Goal: Task Accomplishment & Management: Manage account settings

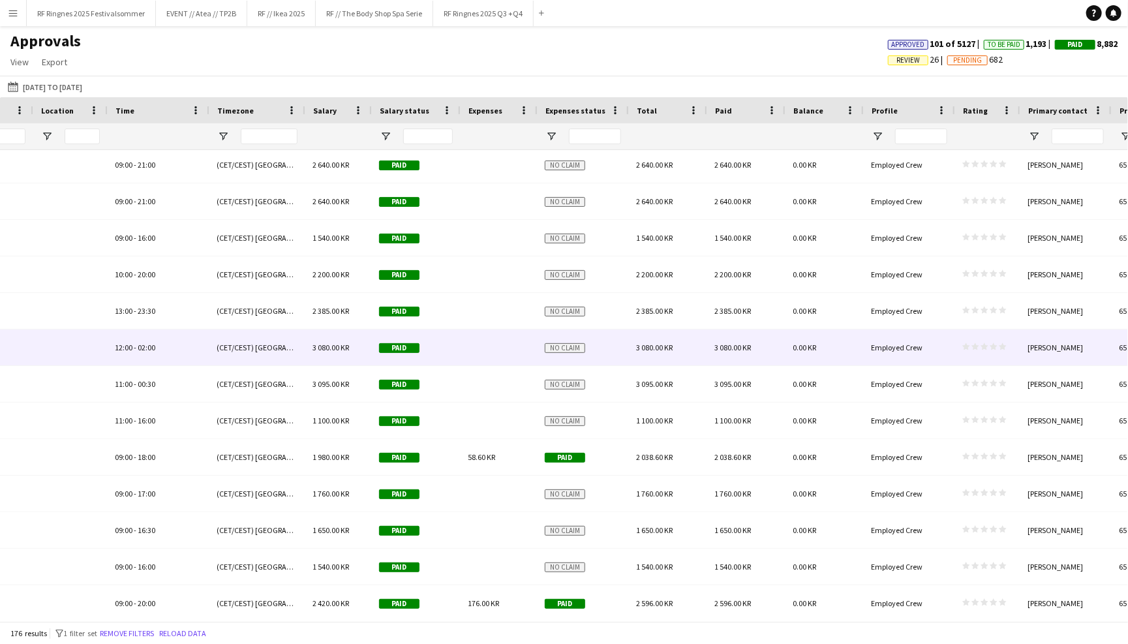
scroll to position [0, 933]
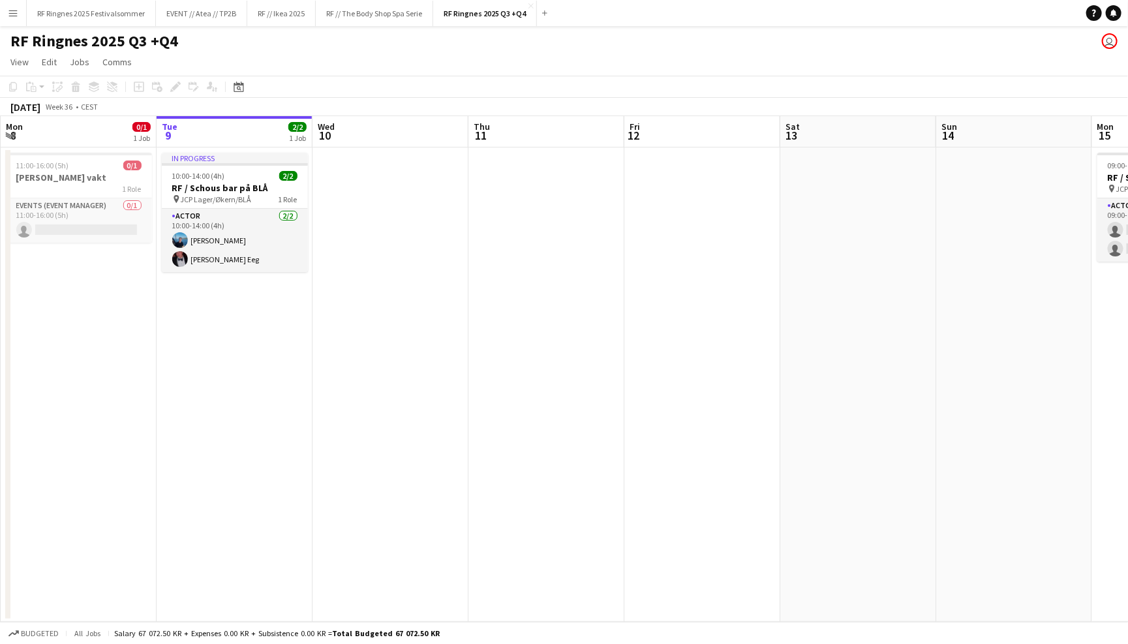
click at [392, 76] on app-toolbar "Copy Paste Paste Command V Paste with crew Command Shift V Paste linked Job Del…" at bounding box center [564, 87] width 1128 height 22
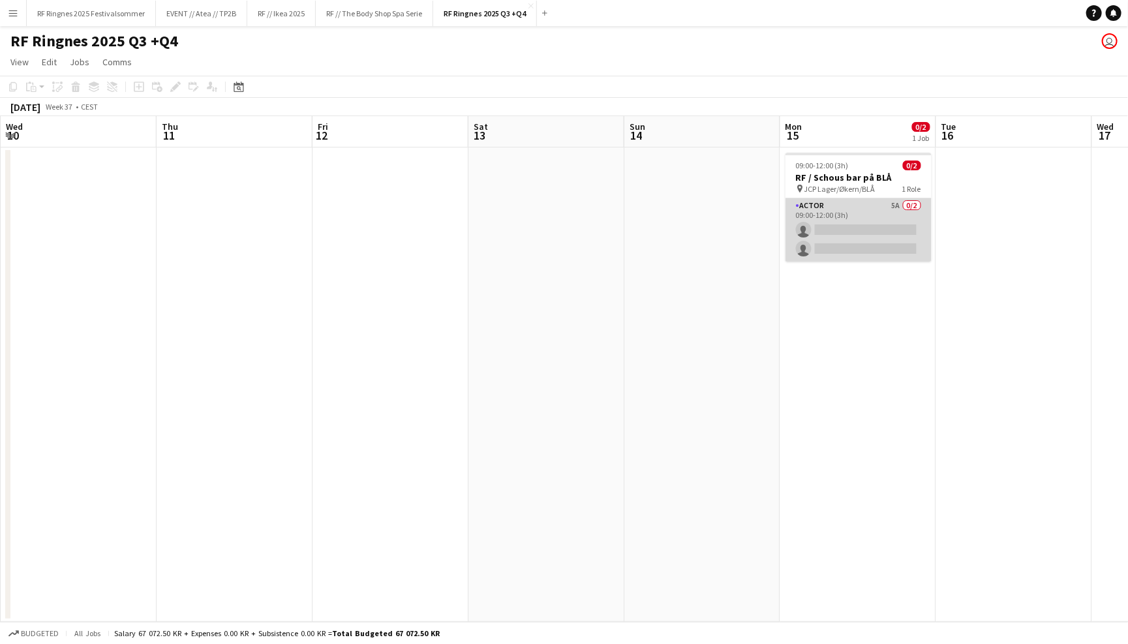
click at [841, 216] on app-card-role "Actor 5A 0/2 09:00-12:00 (3h) single-neutral-actions single-neutral-actions" at bounding box center [858, 229] width 146 height 63
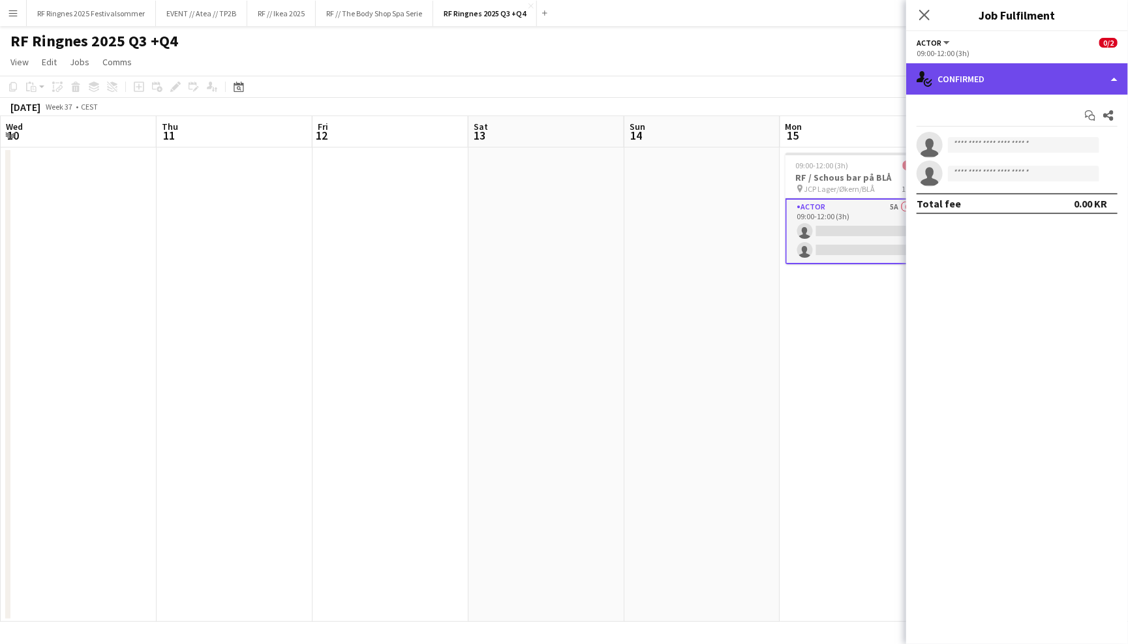
click at [999, 76] on div "single-neutral-actions-check-2 Confirmed" at bounding box center [1017, 78] width 222 height 31
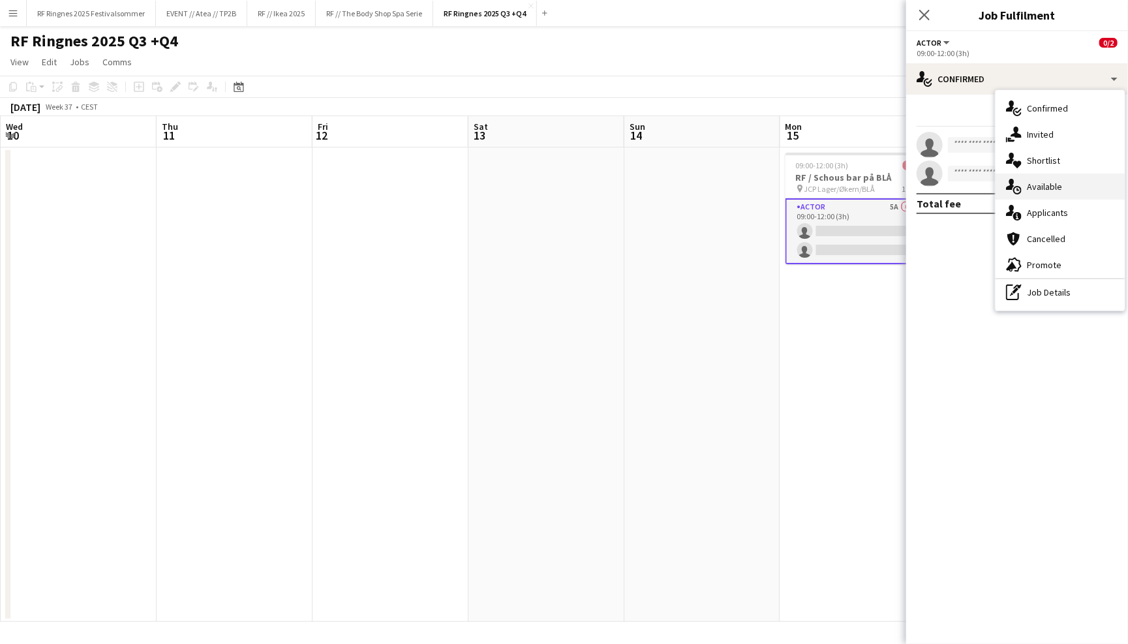
click at [1062, 185] on div "single-neutral-actions-upload Available" at bounding box center [1059, 186] width 129 height 26
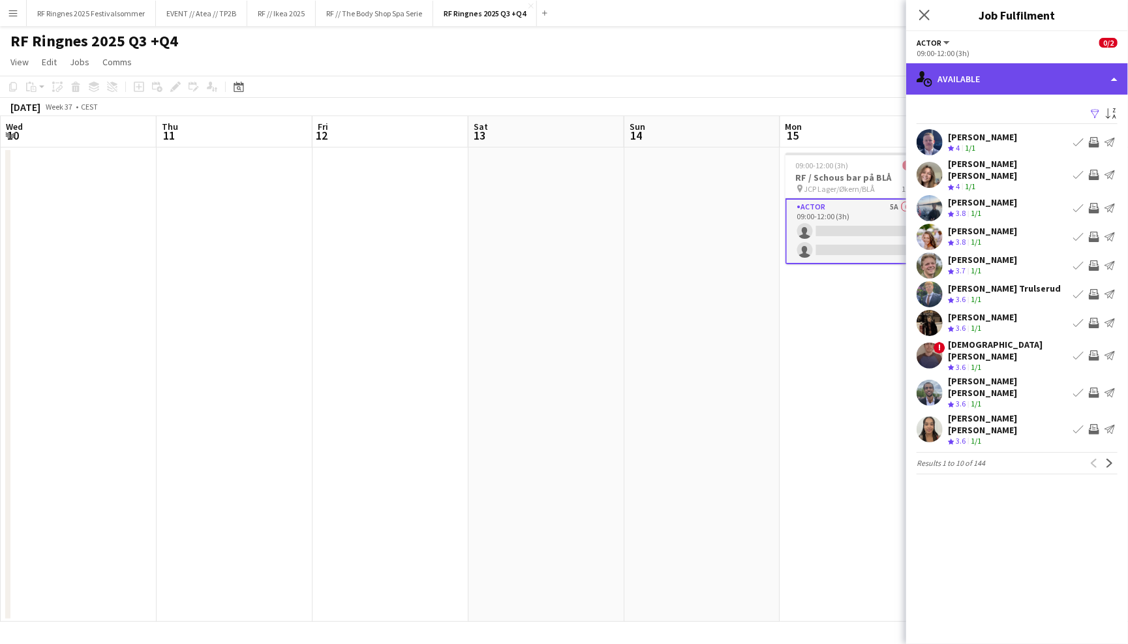
click at [1022, 76] on div "single-neutral-actions-upload Available" at bounding box center [1017, 78] width 222 height 31
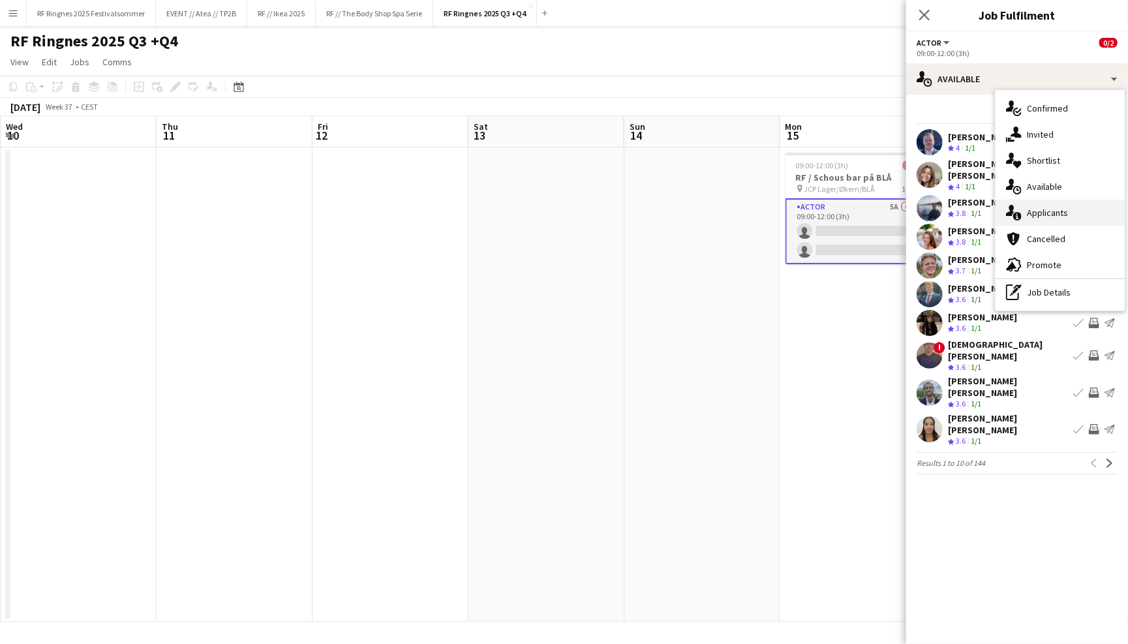
click at [1068, 217] on div "single-neutral-actions-information Applicants" at bounding box center [1059, 213] width 129 height 26
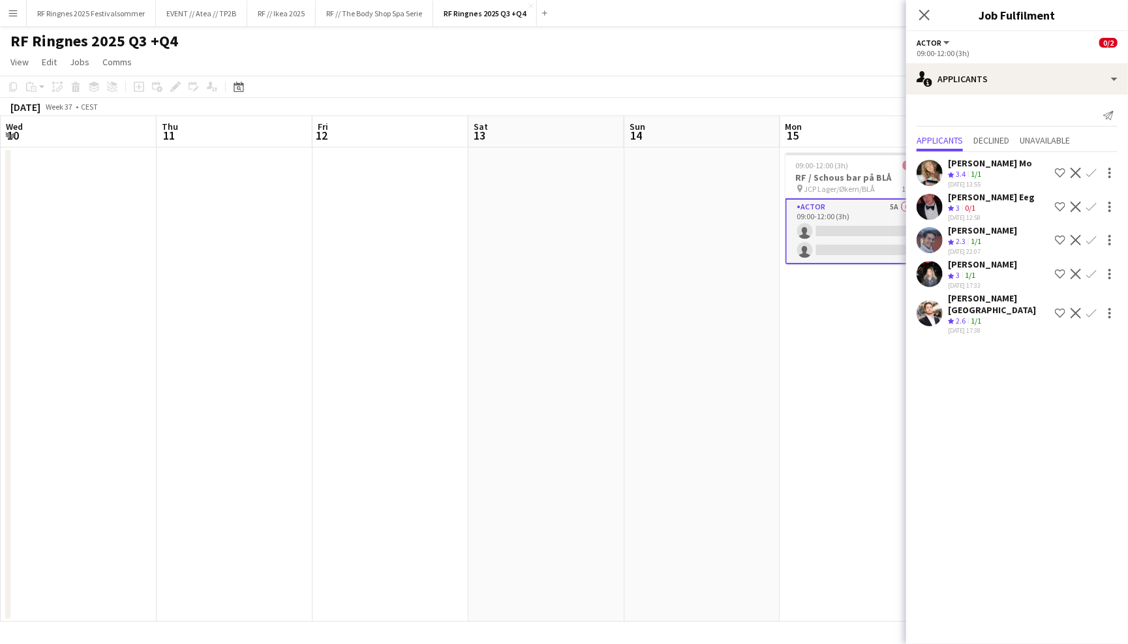
click at [1012, 95] on div "Send notification Applicants Declined Unavailable Marte Jensen Mo Crew rating 3…" at bounding box center [1017, 221] width 222 height 253
click at [1014, 87] on div "single-neutral-actions-information Applicants" at bounding box center [1017, 78] width 222 height 31
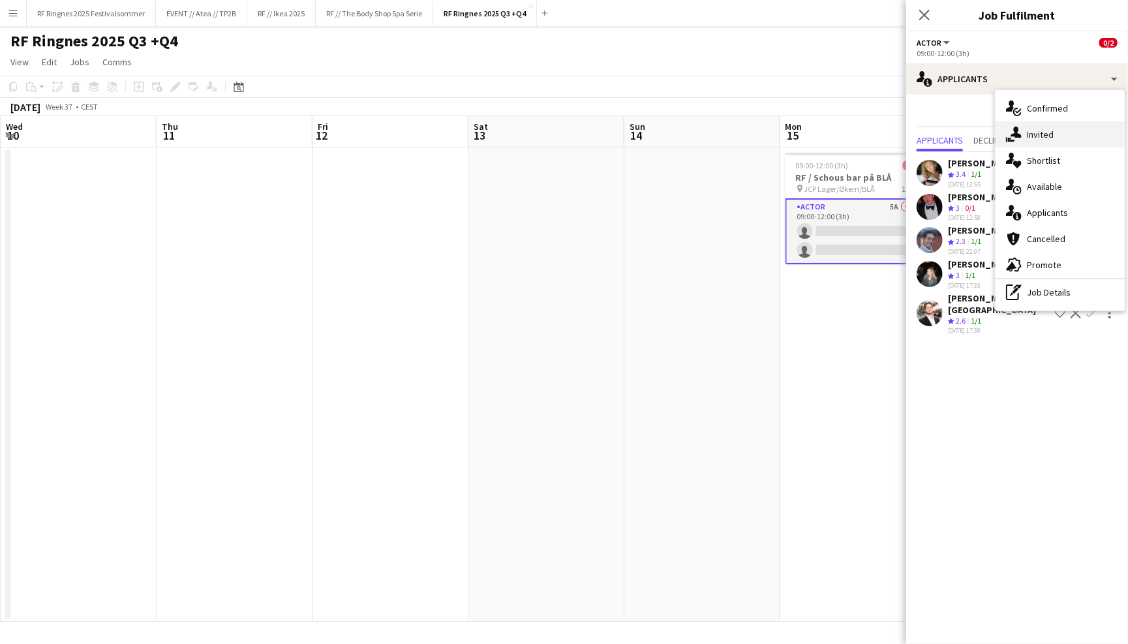
click at [1061, 145] on div "single-neutral-actions-share-1 Invited" at bounding box center [1059, 134] width 129 height 26
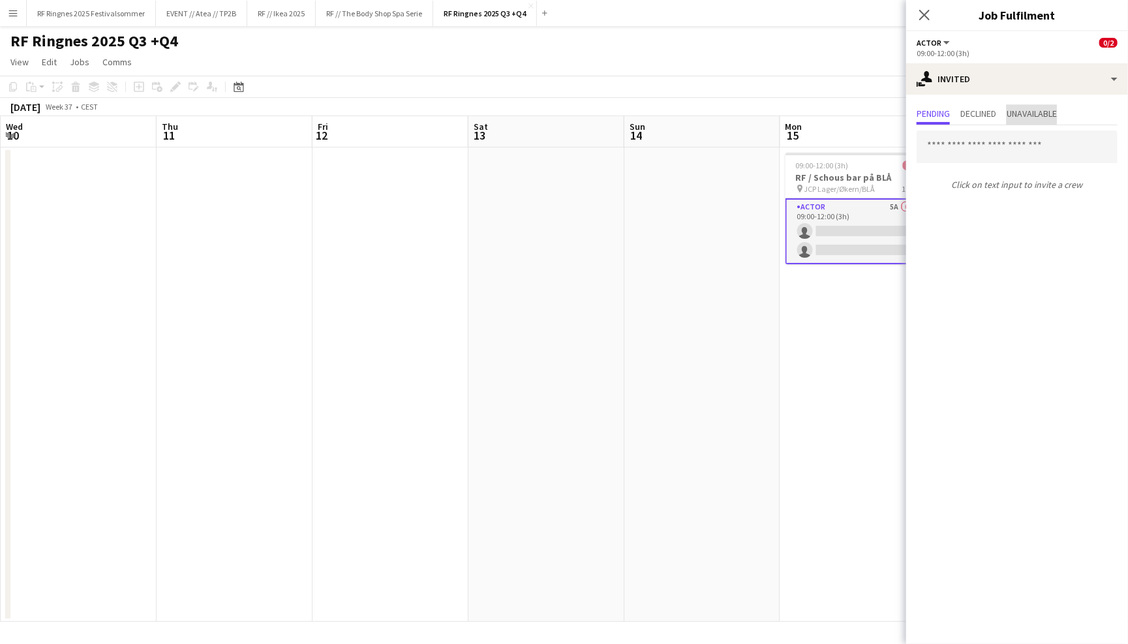
click at [1034, 118] on span "Unavailable" at bounding box center [1031, 115] width 50 height 20
click at [990, 115] on span "Declined" at bounding box center [978, 113] width 36 height 9
click at [730, 22] on app-navbar "Menu Boards Boards Boards All jobs Status Workforce Workforce My Workforce Recr…" at bounding box center [564, 13] width 1128 height 26
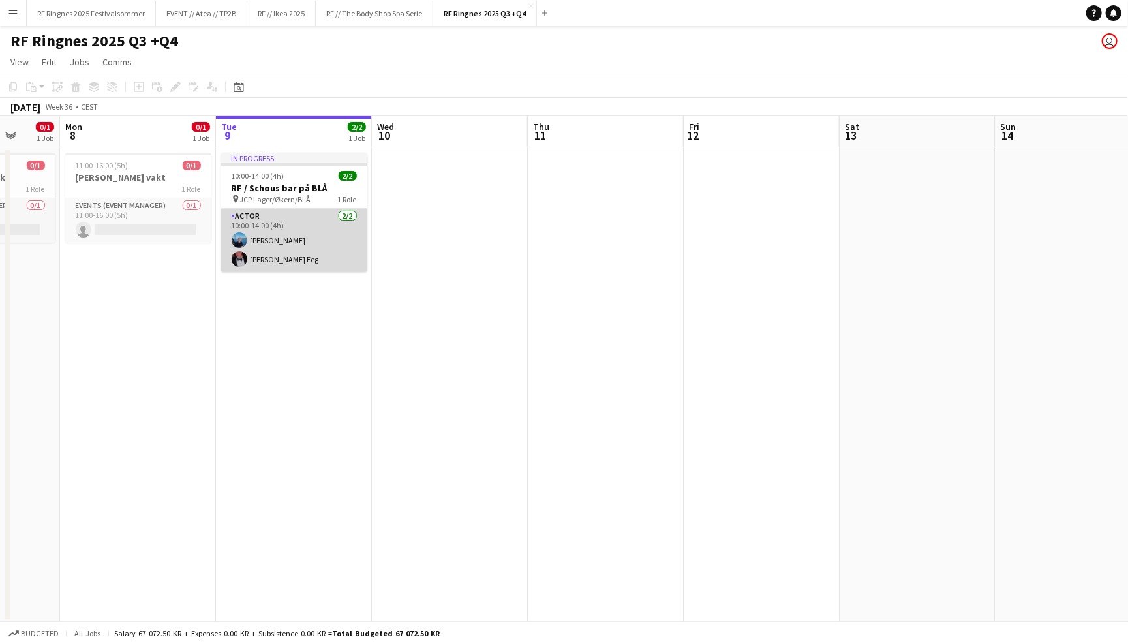
click at [301, 233] on app-card-role "Actor 2/2 10:00-14:00 (4h) Daniel Marthinsen Birk Eeg" at bounding box center [294, 240] width 146 height 63
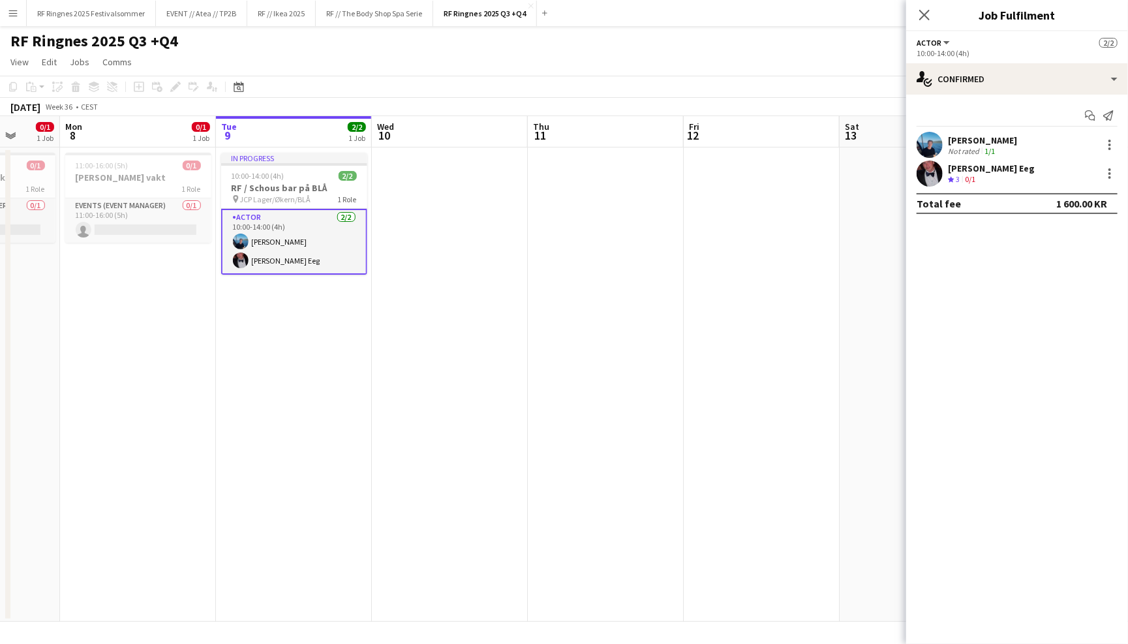
click at [983, 96] on div "Start chat Send notification Daniel Marthinsen Not rated 1/1 Birk Eeg Crew rati…" at bounding box center [1017, 160] width 222 height 130
click at [1020, 81] on div "single-neutral-actions-check-2 Confirmed" at bounding box center [1017, 78] width 222 height 31
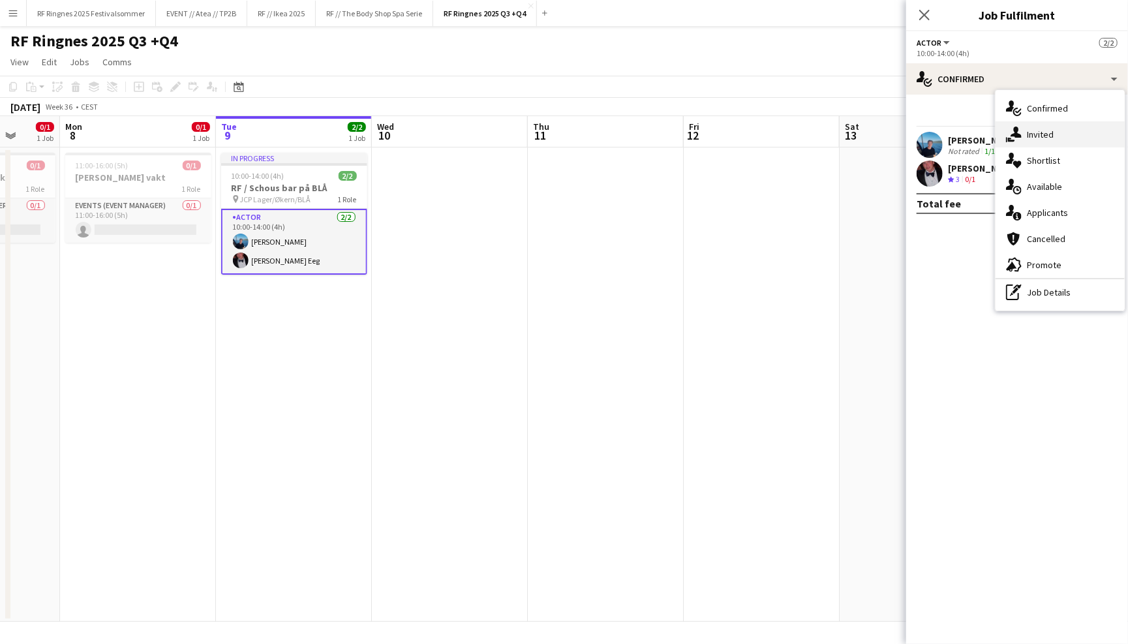
click at [1049, 135] on span "Invited" at bounding box center [1040, 134] width 27 height 12
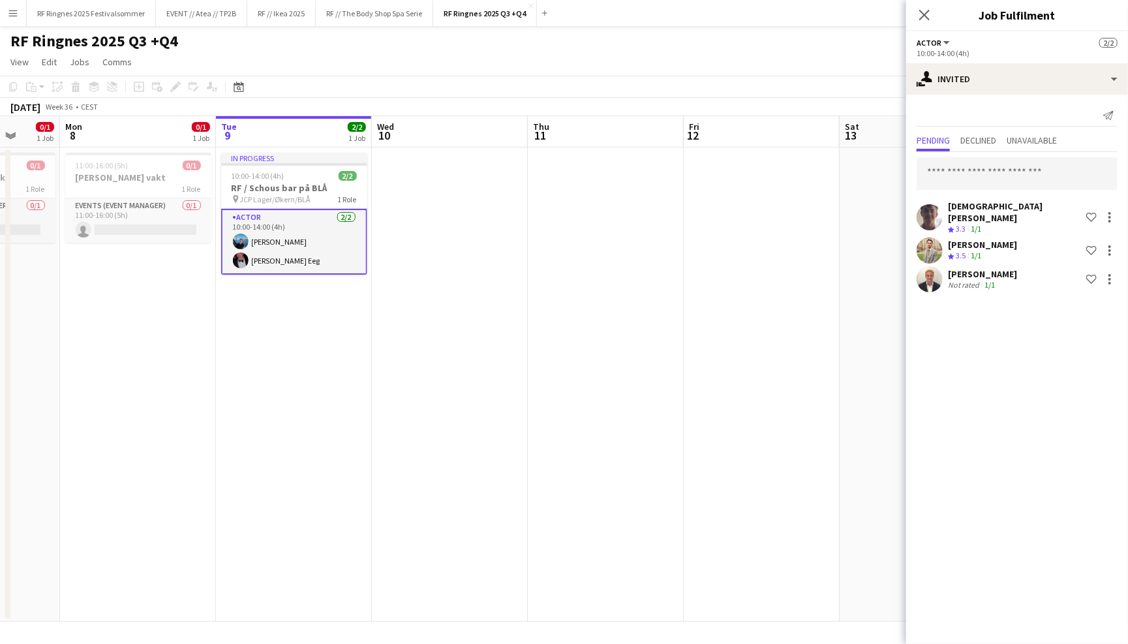
click at [989, 128] on div "Send notification Pending Declined Unavailable Christian Tohje Crew rating 3.3 …" at bounding box center [1017, 200] width 222 height 211
click at [989, 132] on span "Declined" at bounding box center [978, 142] width 36 height 20
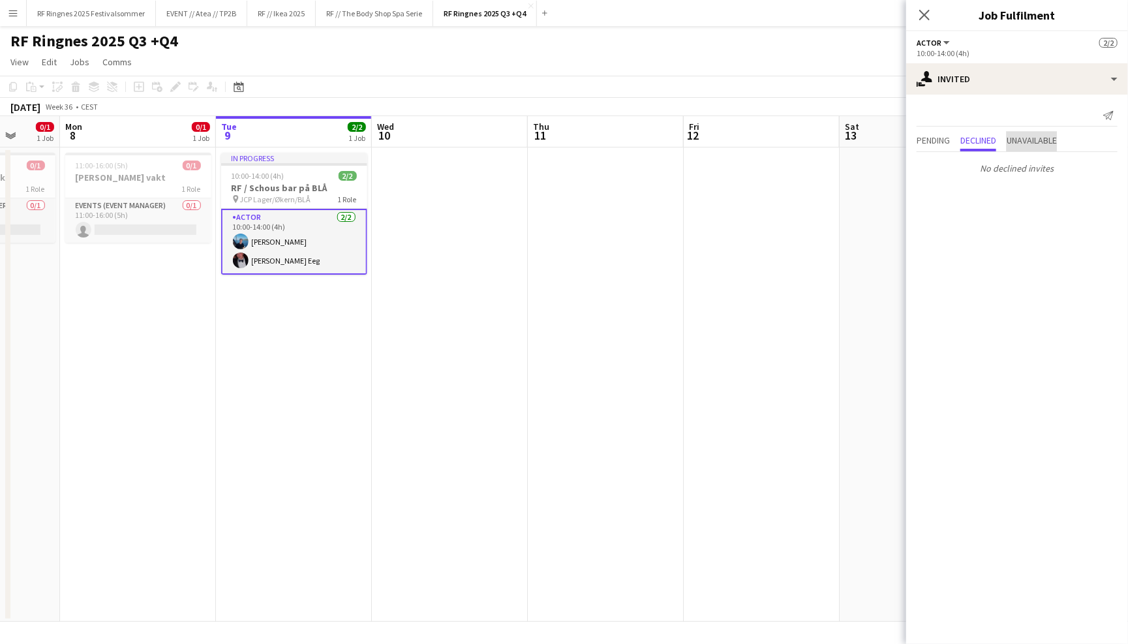
click at [1033, 141] on span "Unavailable" at bounding box center [1031, 140] width 50 height 9
click at [940, 164] on app-user-avatar at bounding box center [929, 170] width 26 height 26
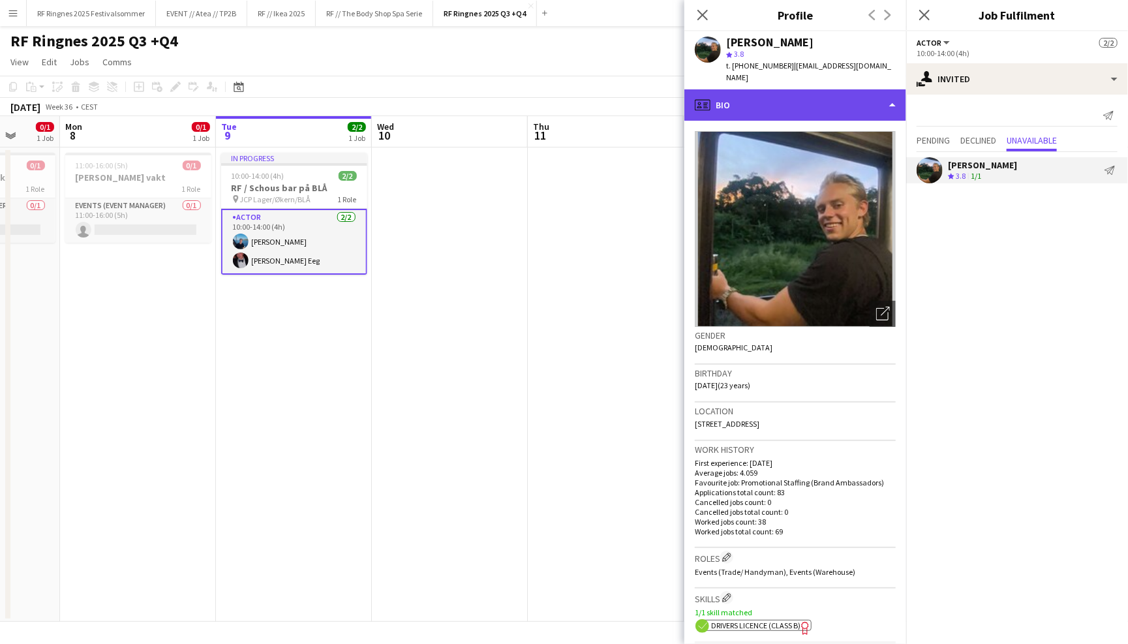
click at [858, 102] on div "profile Bio" at bounding box center [795, 104] width 222 height 31
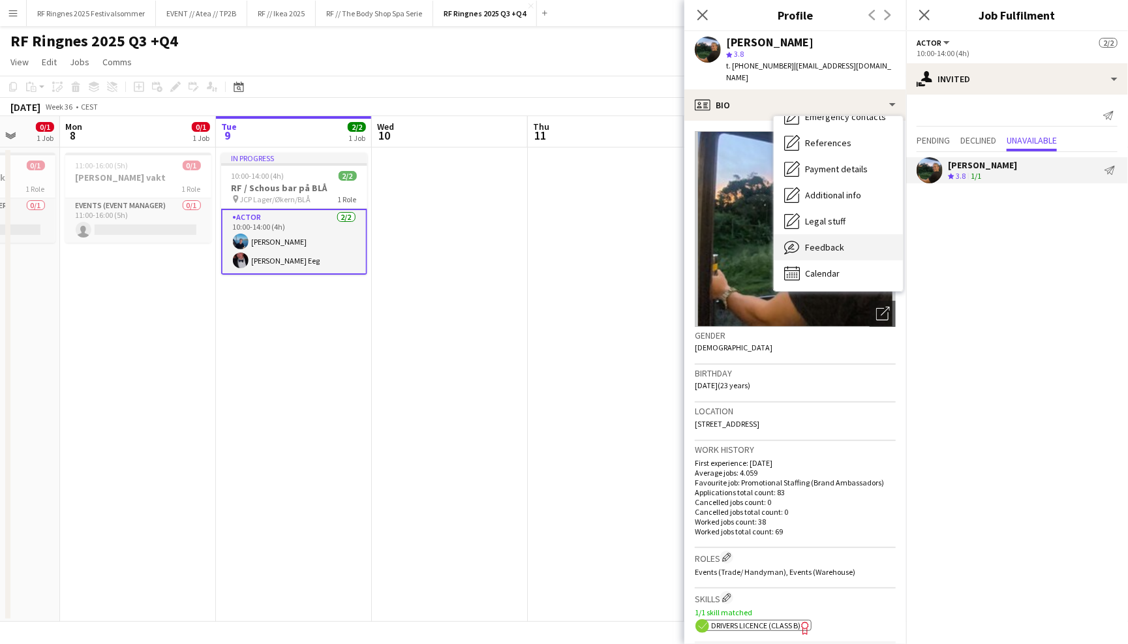
click at [855, 238] on div "Feedback Feedback" at bounding box center [838, 247] width 129 height 26
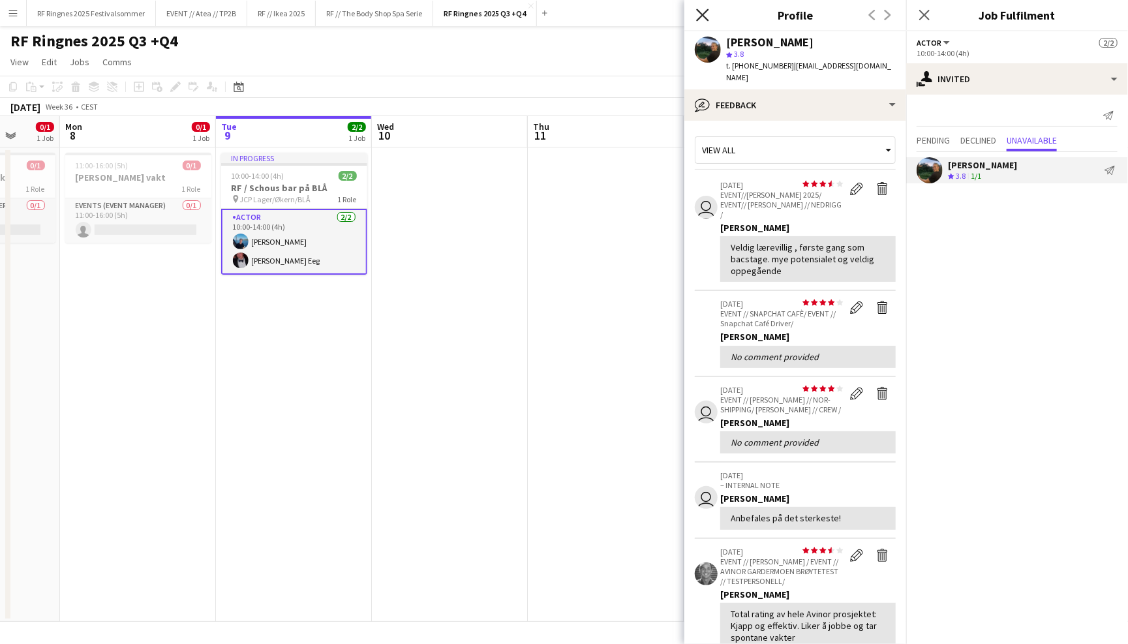
click at [702, 16] on icon "Close pop-in" at bounding box center [702, 14] width 12 height 12
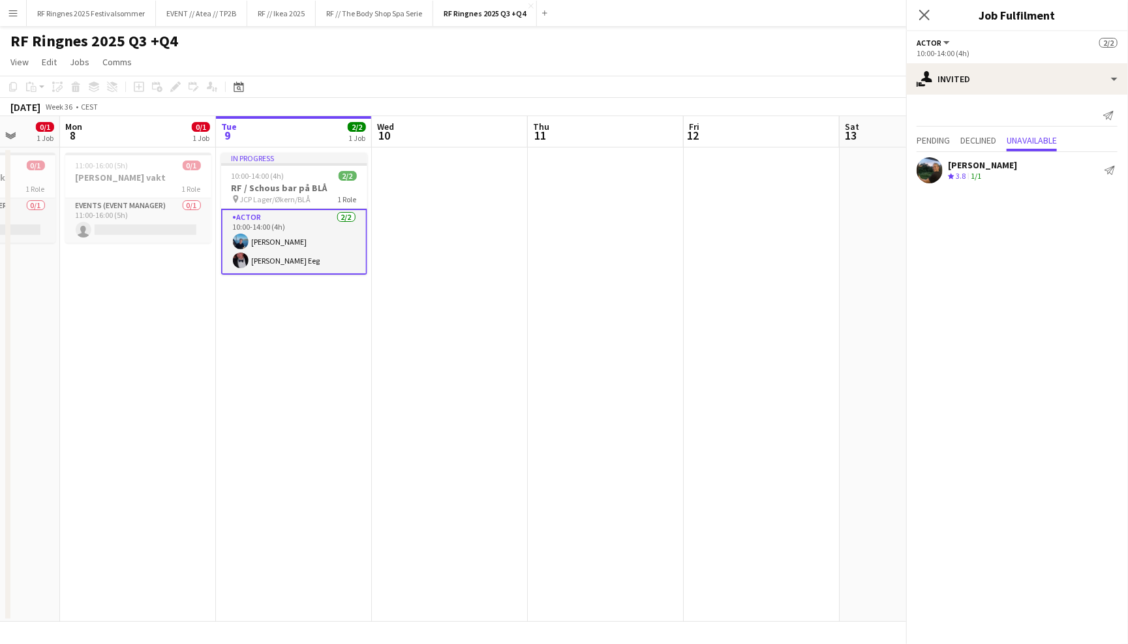
click at [649, 44] on div "RF Ringnes 2025 Q3 +Q4 user" at bounding box center [564, 38] width 1128 height 25
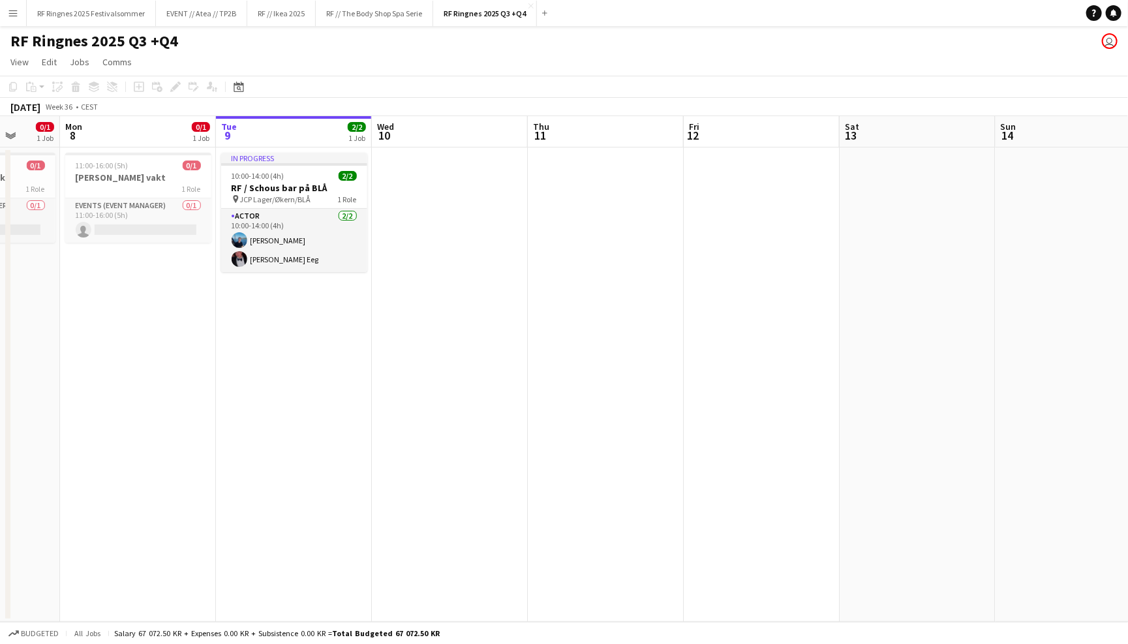
click at [16, 15] on app-icon "Menu" at bounding box center [13, 13] width 10 height 10
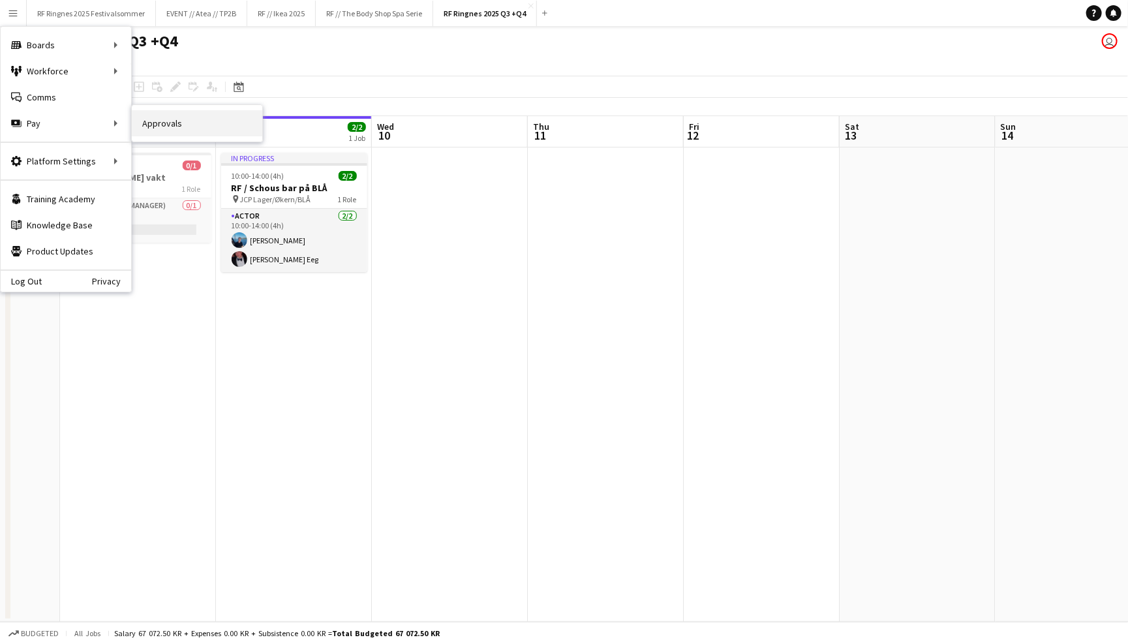
click at [153, 127] on link "Approvals" at bounding box center [197, 123] width 130 height 26
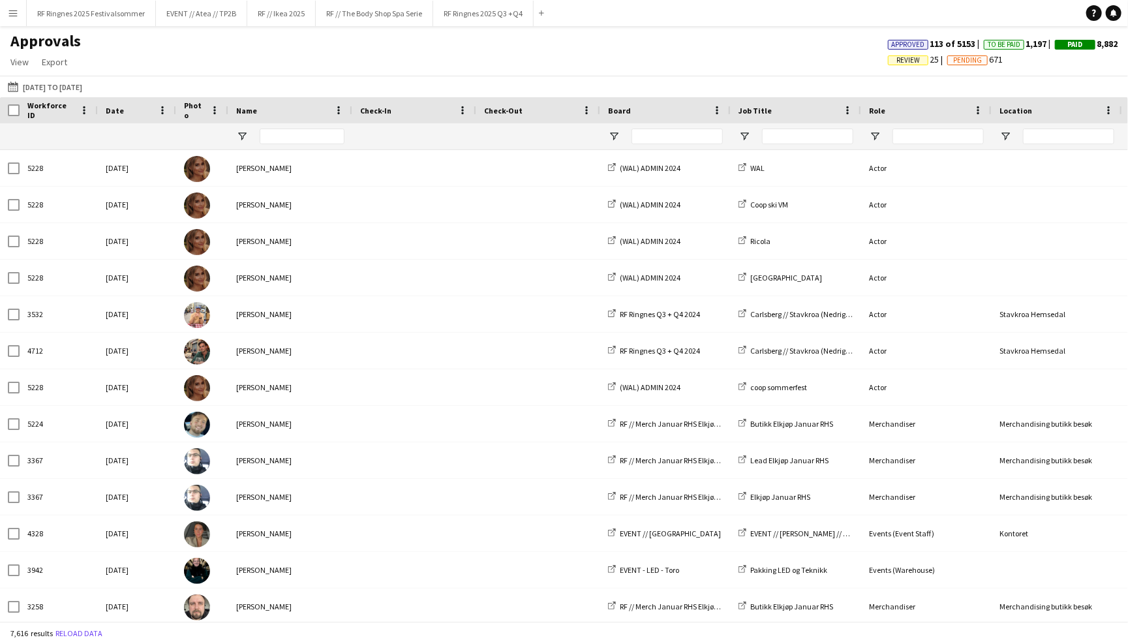
type input "******"
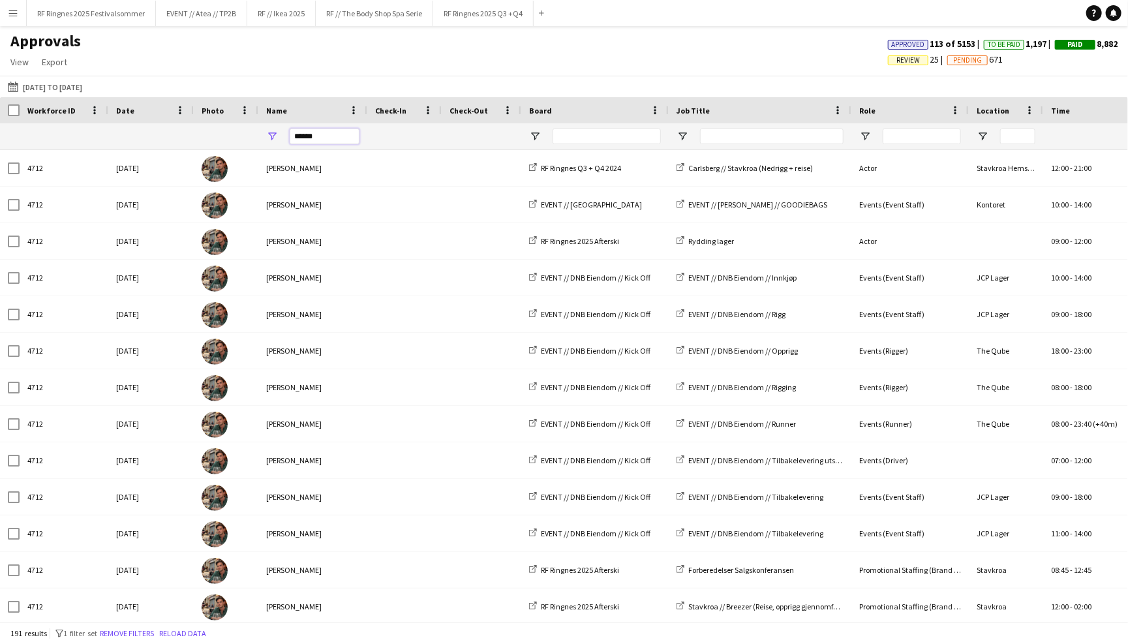
drag, startPoint x: 327, startPoint y: 137, endPoint x: 271, endPoint y: 137, distance: 55.4
click at [271, 137] on div "******" at bounding box center [312, 136] width 109 height 26
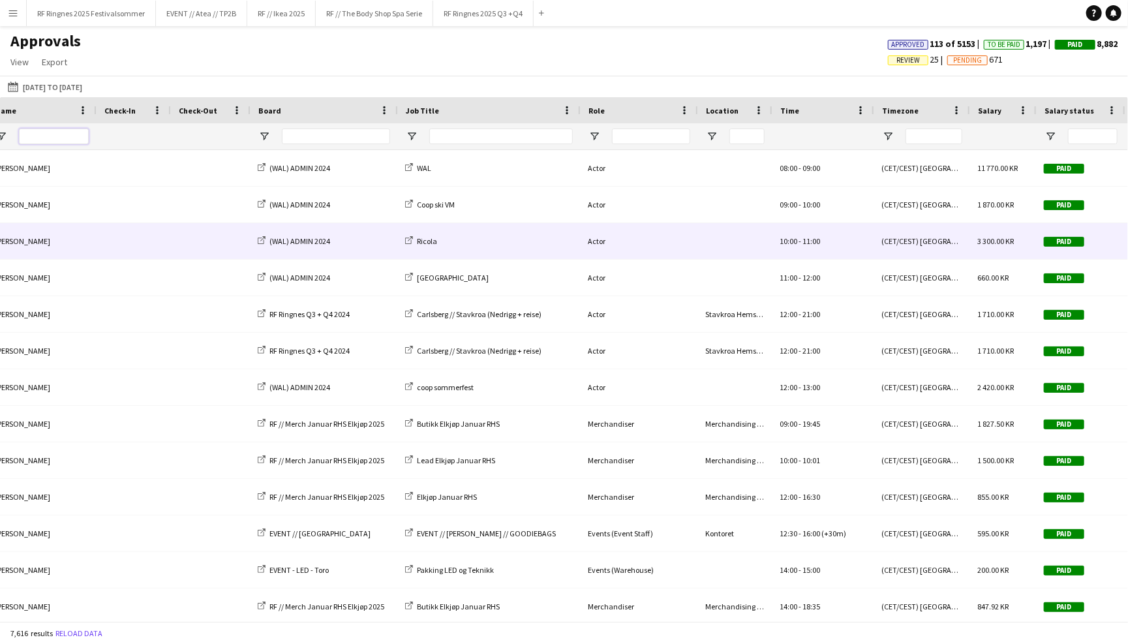
scroll to position [0, 689]
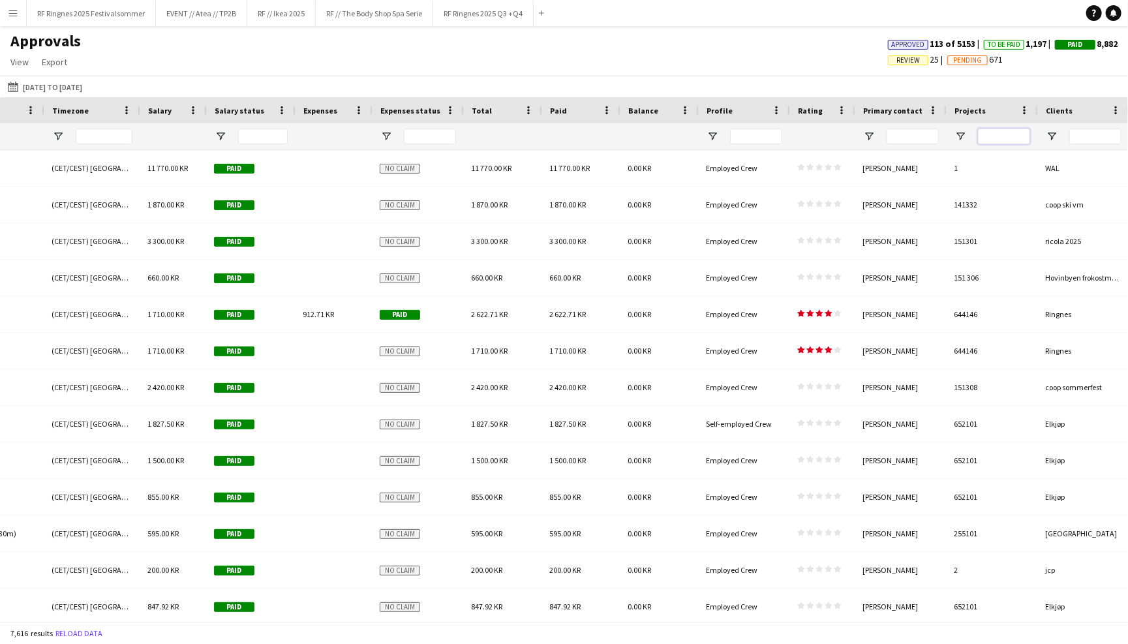
click at [997, 140] on input "Projects Filter Input" at bounding box center [1004, 136] width 52 height 16
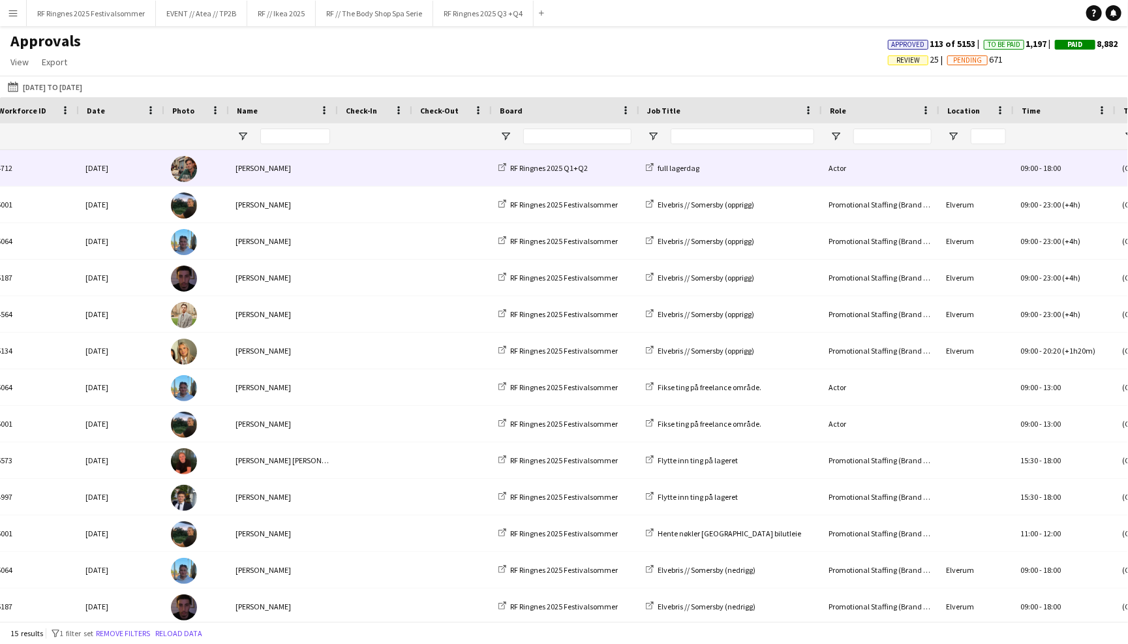
type input "******"
click at [444, 168] on span at bounding box center [451, 168] width 64 height 36
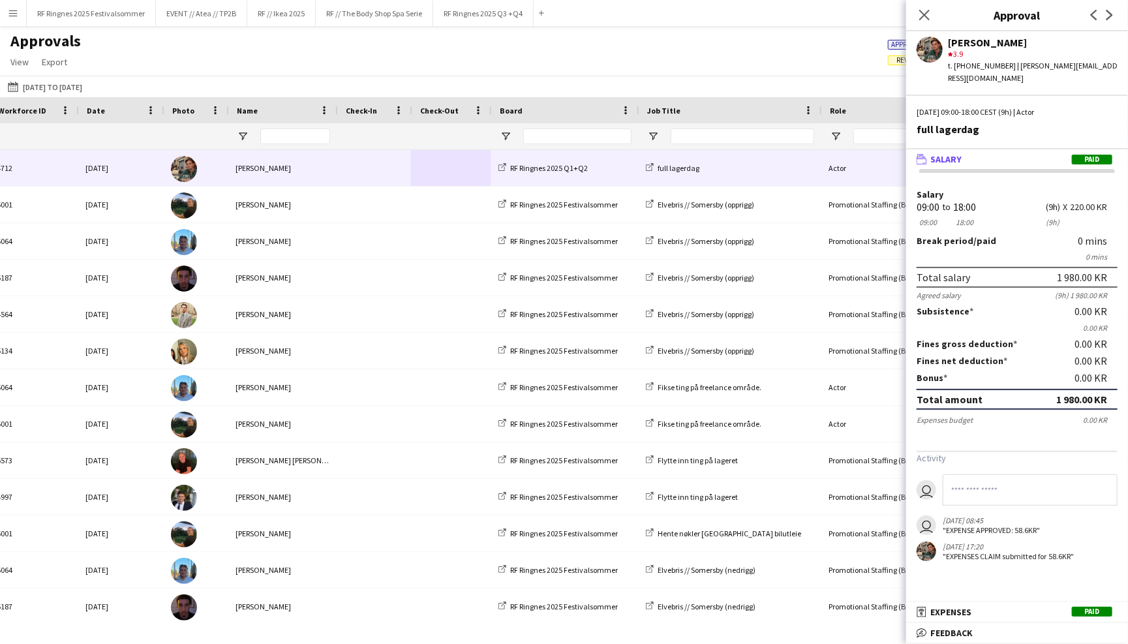
click at [666, 66] on div "Approvals View Customise view Customise filters Reset Filters Reset View Reset …" at bounding box center [564, 53] width 1128 height 44
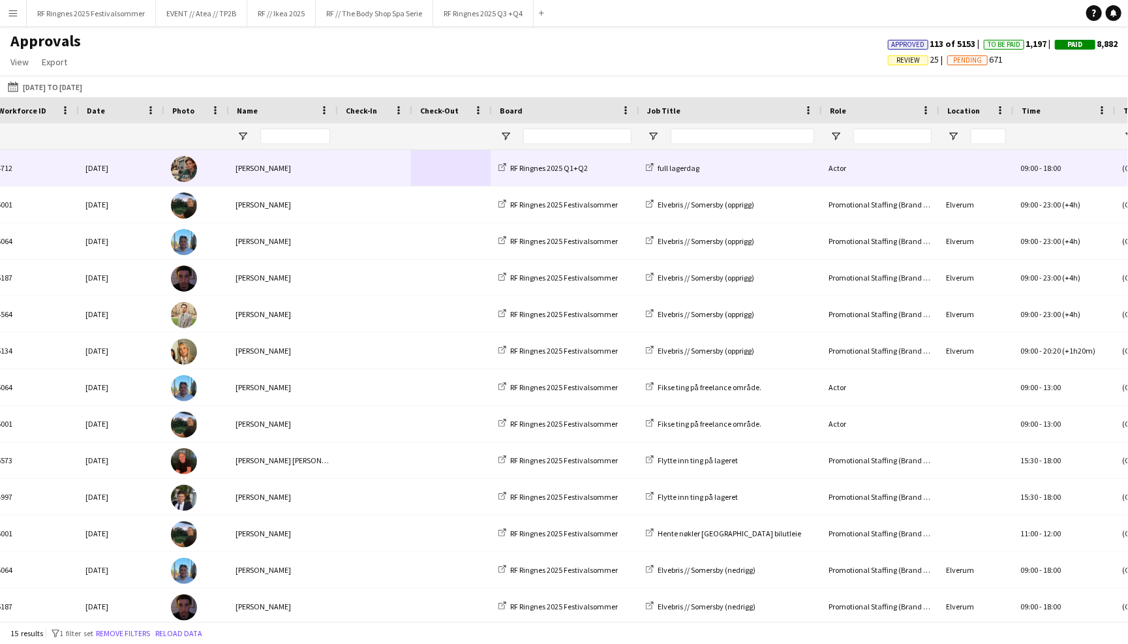
click at [621, 162] on div "RF Ringnes 2025 Q1+Q2" at bounding box center [563, 168] width 147 height 36
click at [321, 166] on div "[PERSON_NAME]" at bounding box center [282, 168] width 109 height 36
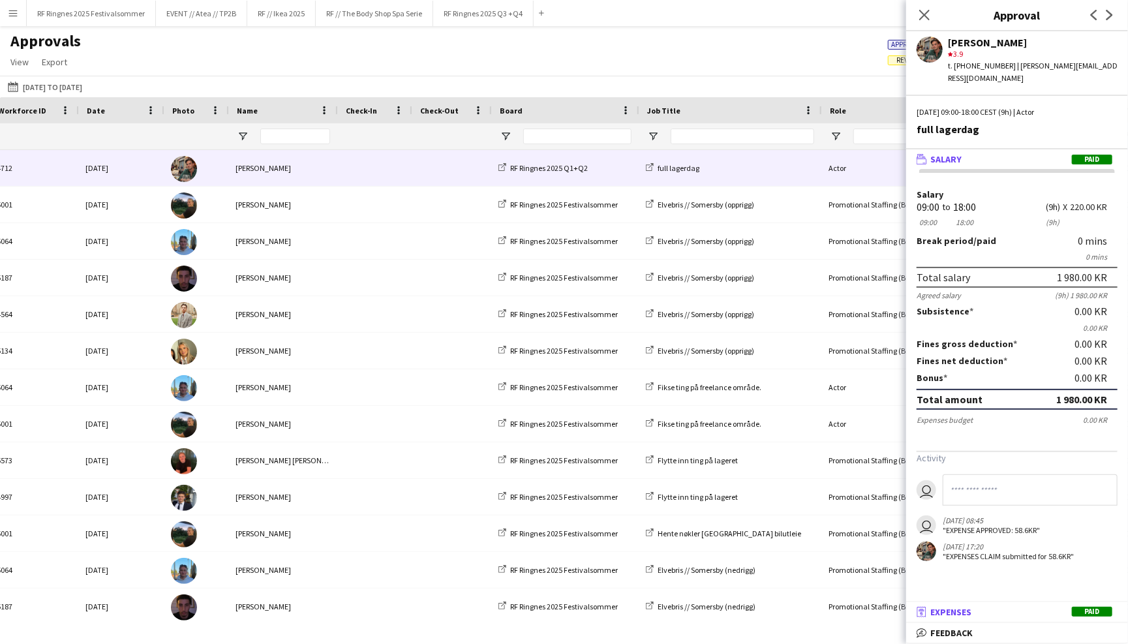
click at [968, 611] on span "Expenses" at bounding box center [950, 612] width 41 height 12
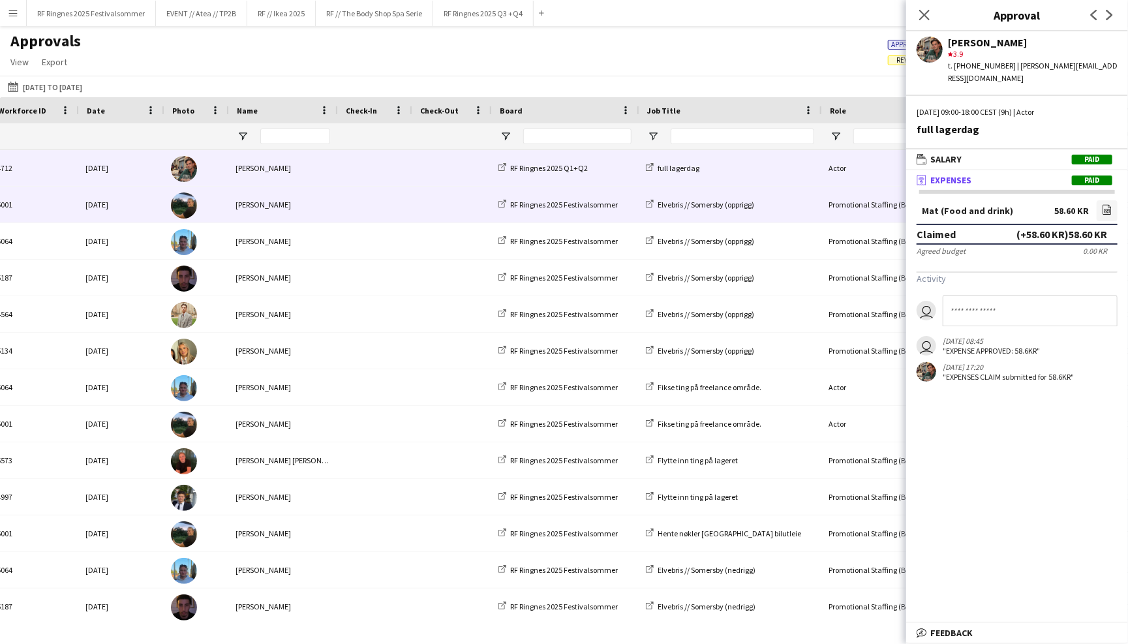
click at [359, 210] on span at bounding box center [373, 205] width 59 height 36
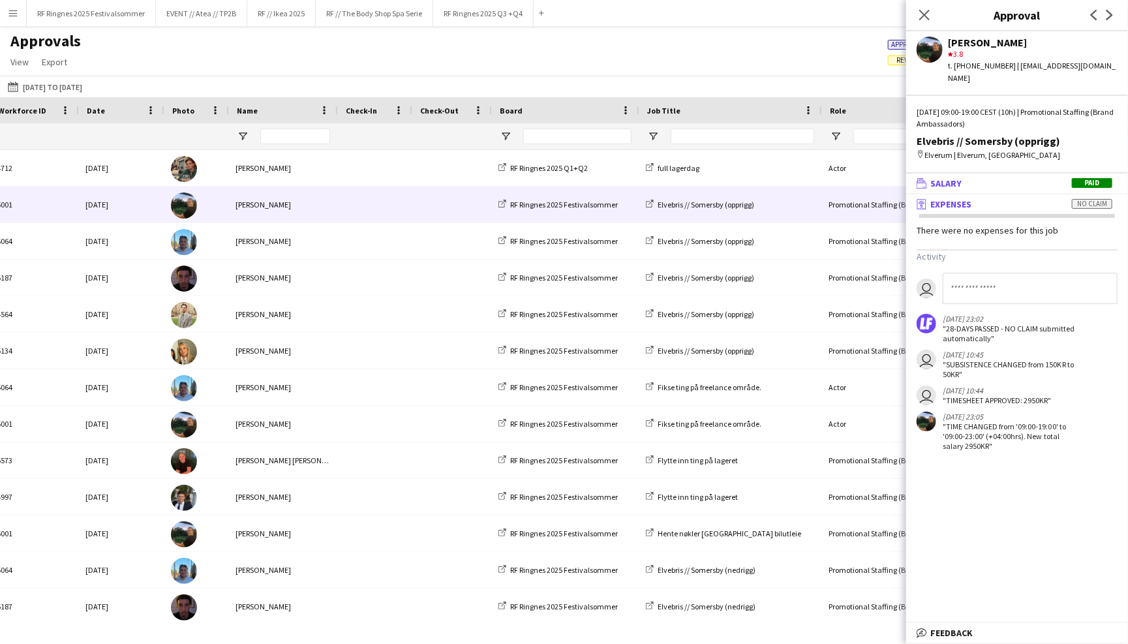
click at [957, 173] on mat-expansion-panel-header "wallet Salary Paid" at bounding box center [1017, 183] width 222 height 20
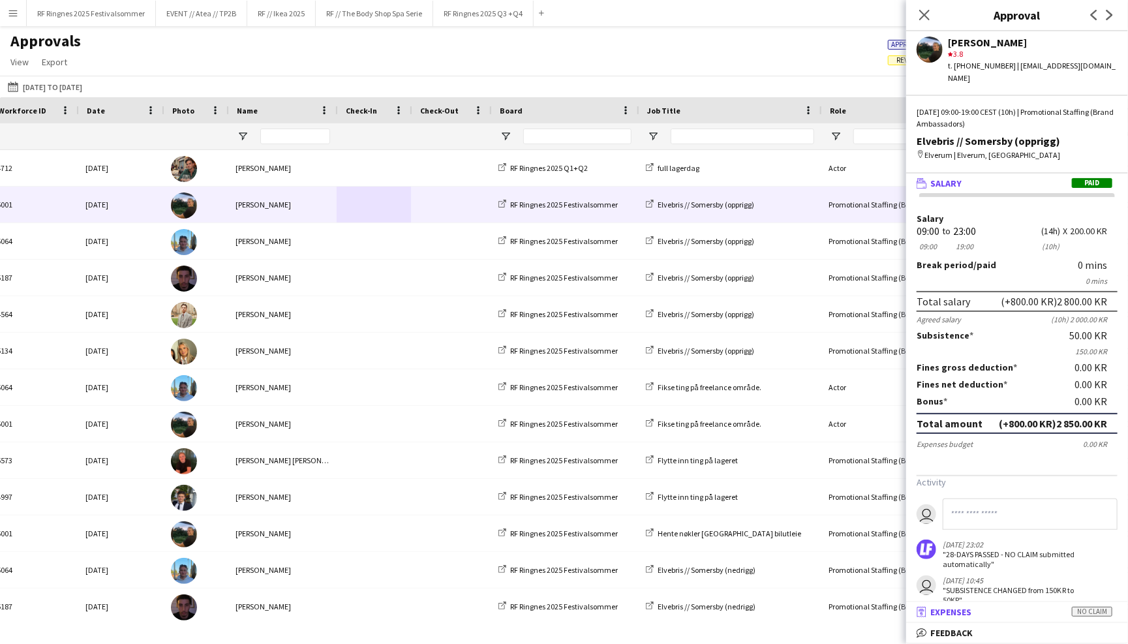
click at [994, 614] on mat-panel-title "receipt Expenses No claim" at bounding box center [1014, 612] width 217 height 12
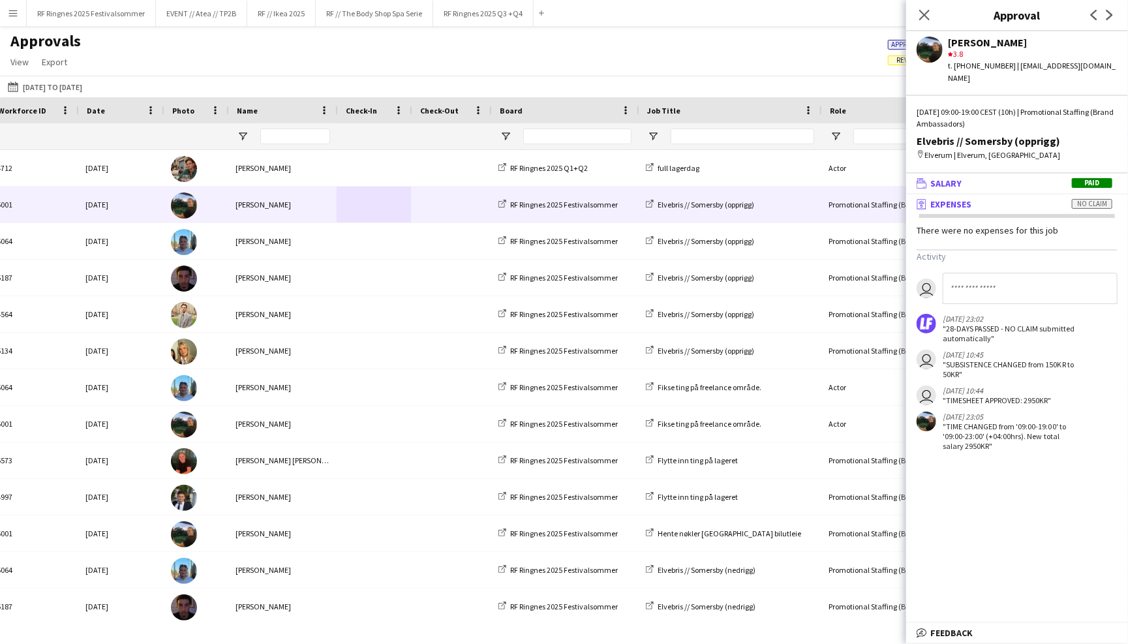
click at [999, 177] on mat-panel-title "wallet Salary Paid" at bounding box center [1014, 183] width 217 height 12
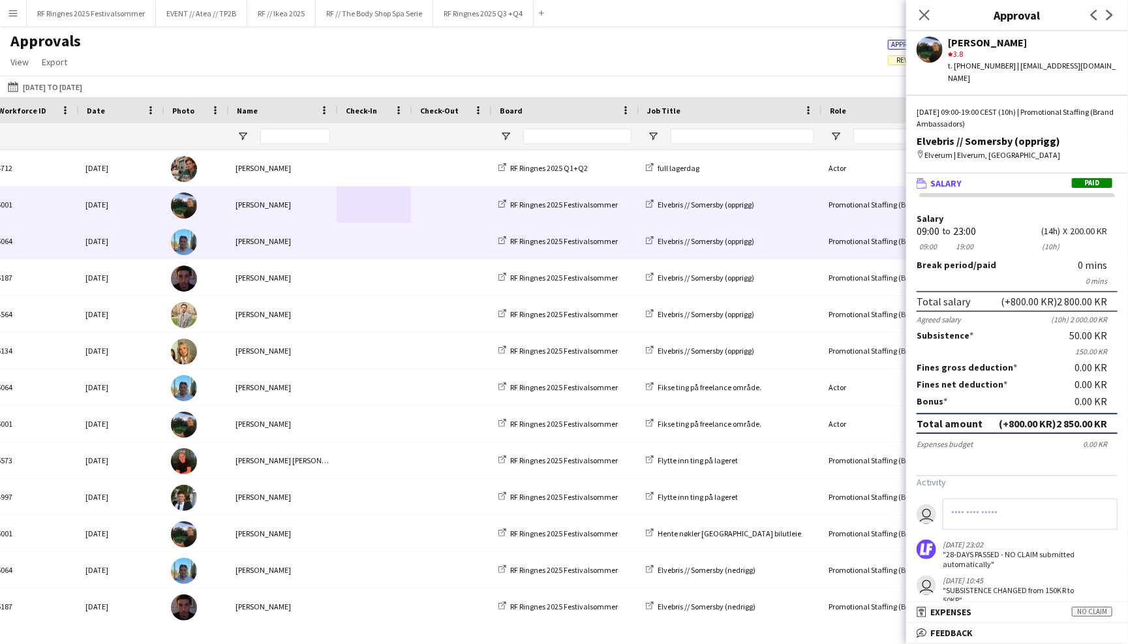
click at [412, 240] on div at bounding box center [451, 241] width 80 height 36
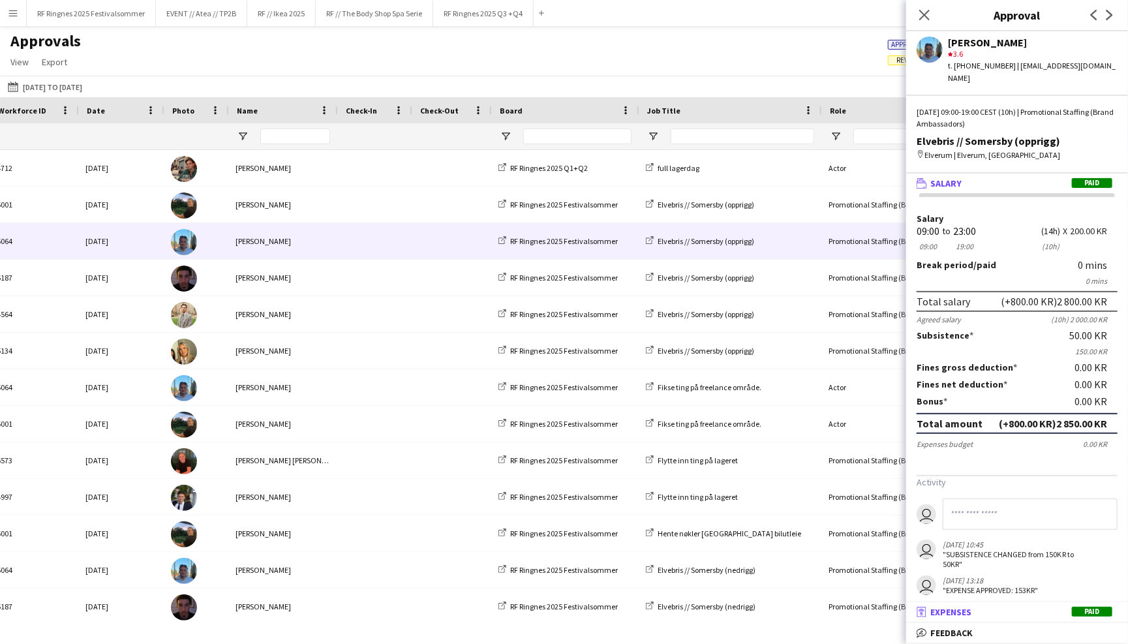
click at [1014, 612] on mat-panel-title "receipt Expenses Paid" at bounding box center [1014, 612] width 217 height 12
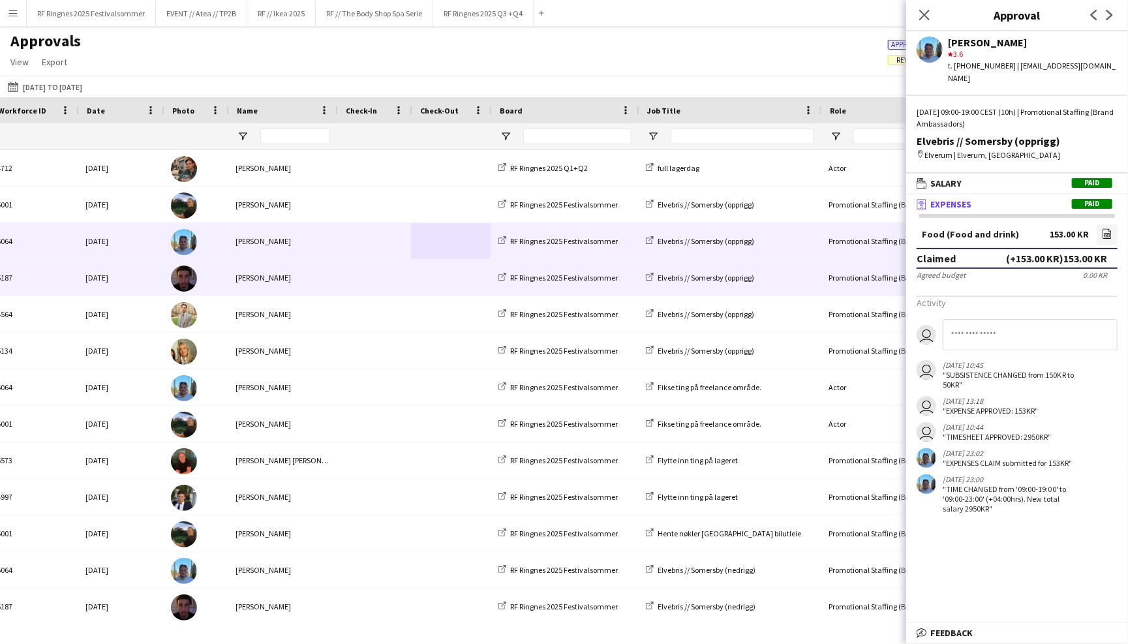
click at [316, 278] on div "Yassine Wahab" at bounding box center [282, 278] width 109 height 36
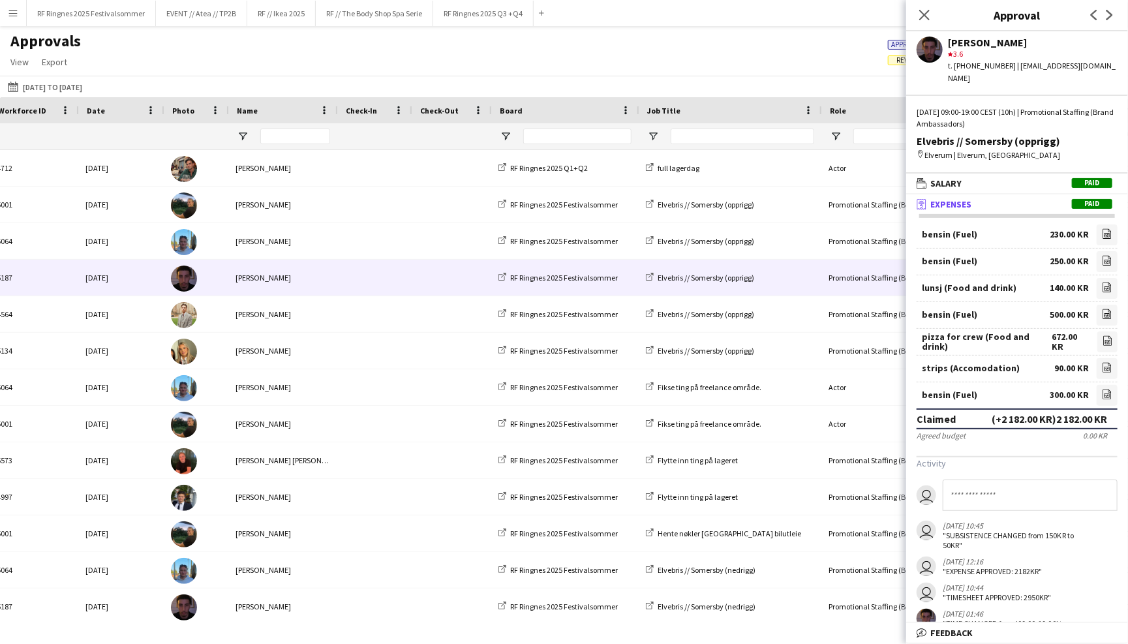
click at [959, 155] on div "Wed, 18 Jun 2025 | 09:00-19:00 CEST (10h) | Promotional Staffing (Brand Ambassa…" at bounding box center [1017, 139] width 222 height 66
click at [959, 177] on span "Salary" at bounding box center [945, 183] width 31 height 12
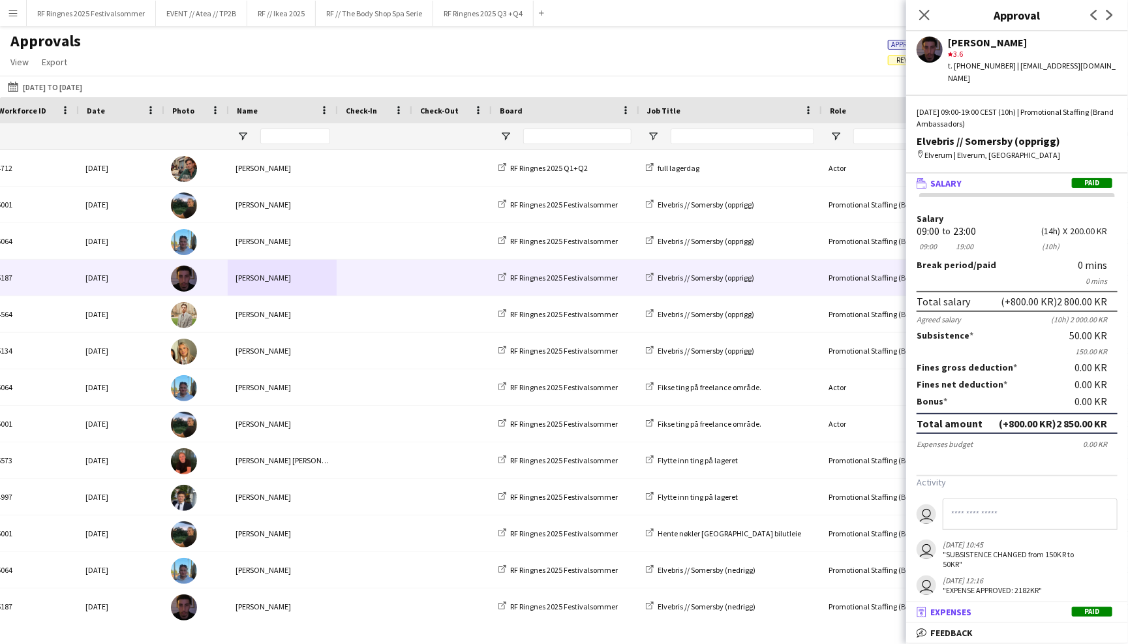
click at [968, 612] on span "Expenses" at bounding box center [950, 612] width 41 height 12
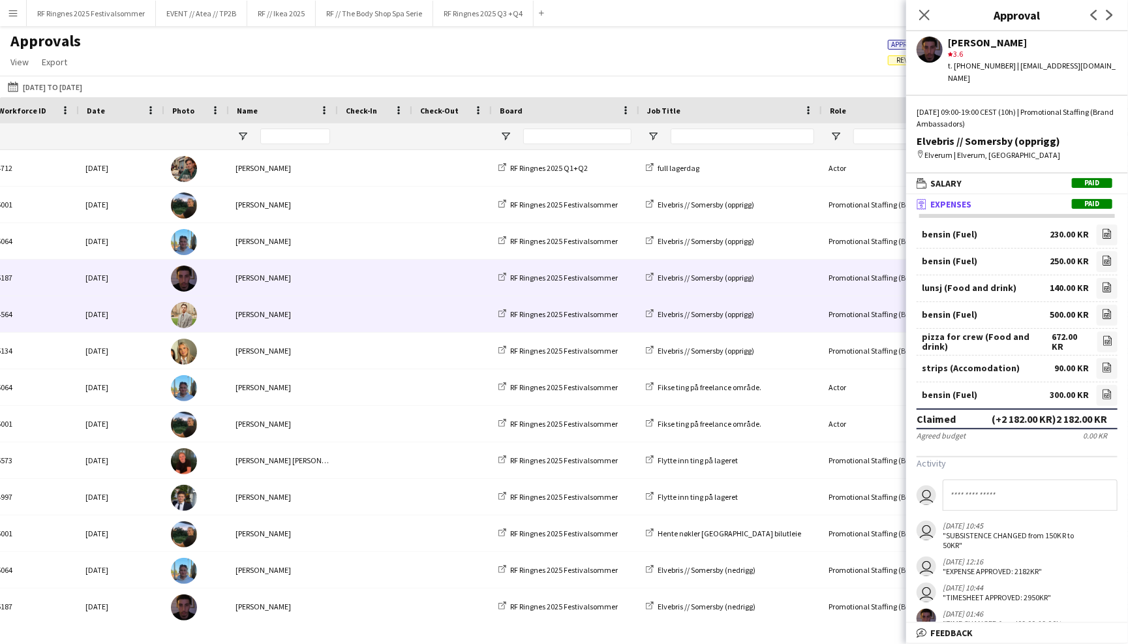
click at [401, 308] on span at bounding box center [373, 314] width 59 height 36
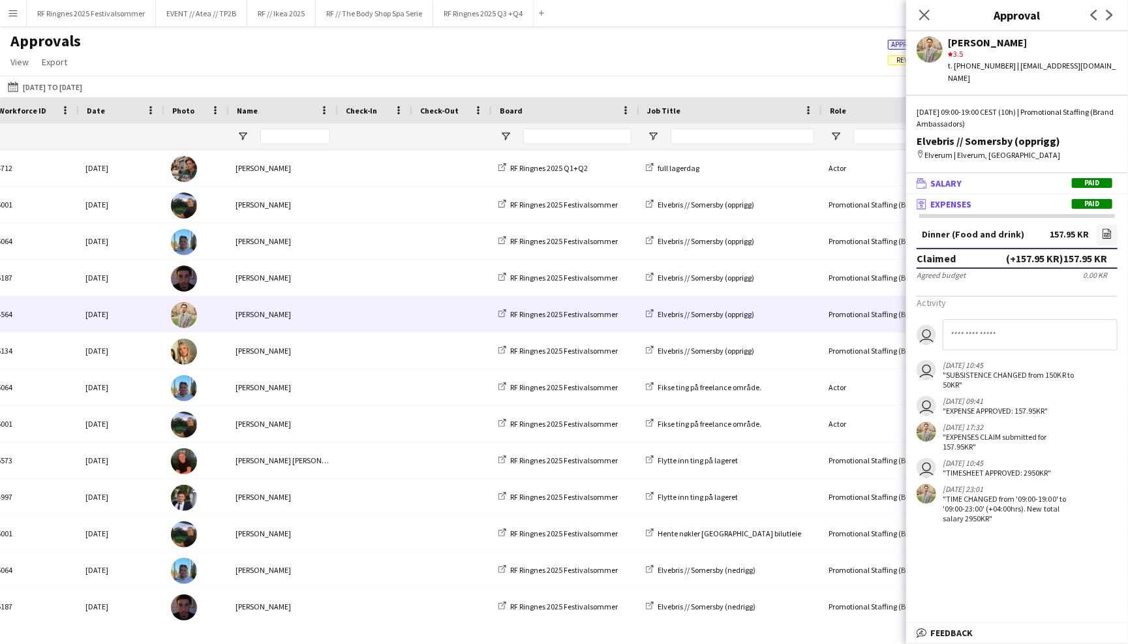
click at [1036, 175] on mat-expansion-panel-header "wallet Salary Paid" at bounding box center [1017, 183] width 222 height 20
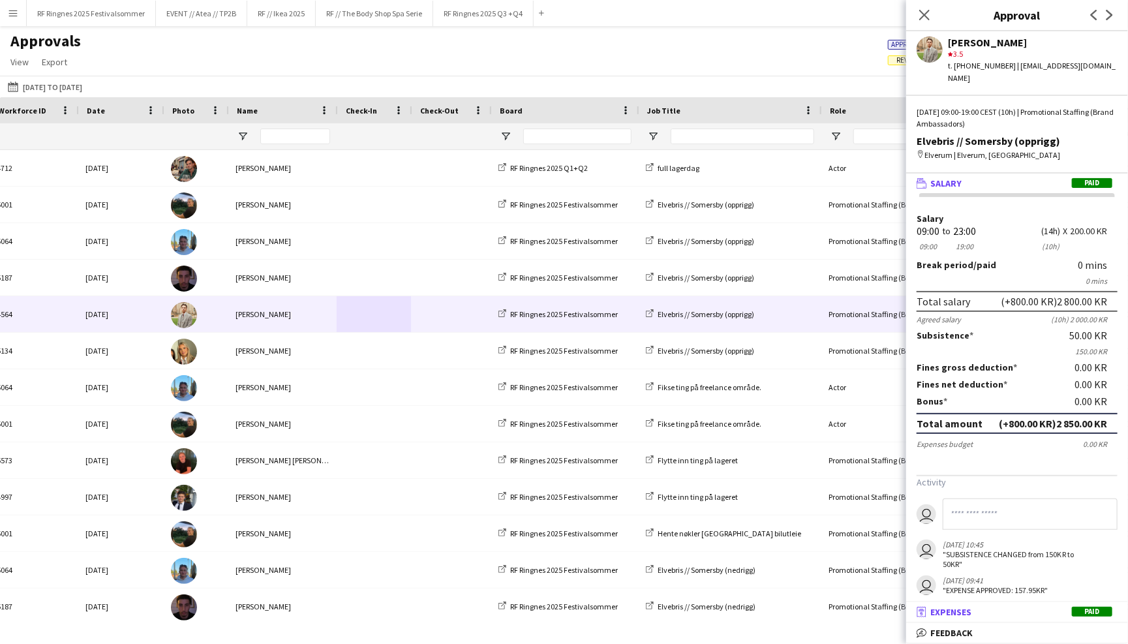
click at [969, 615] on span "Expenses" at bounding box center [950, 612] width 41 height 12
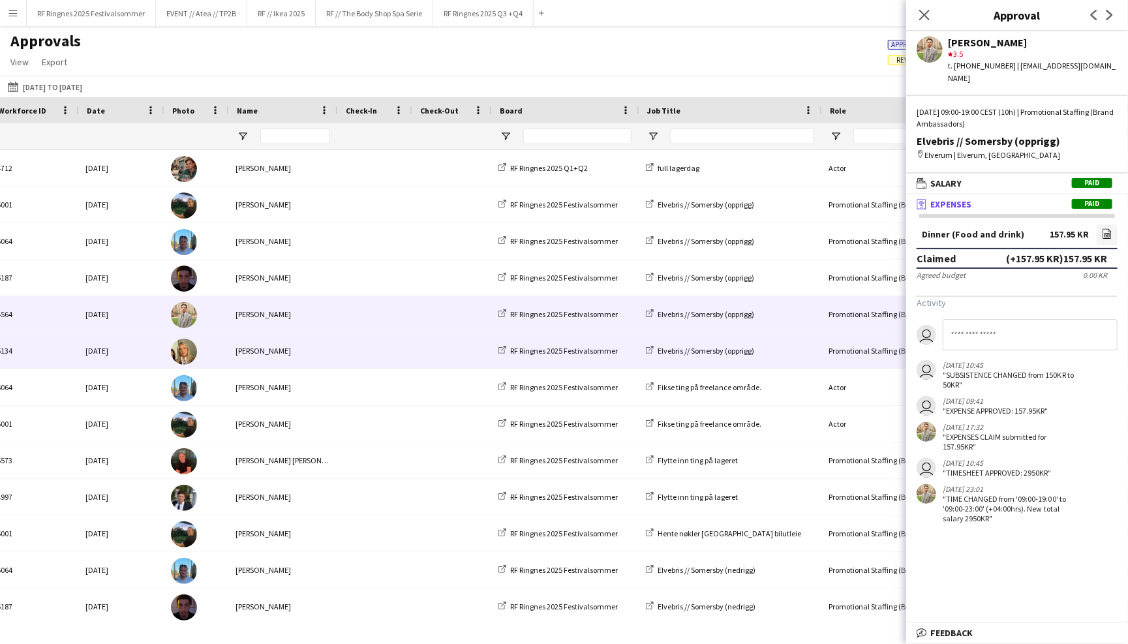
click at [329, 350] on div "Tuva Berglihn Lund" at bounding box center [282, 351] width 109 height 36
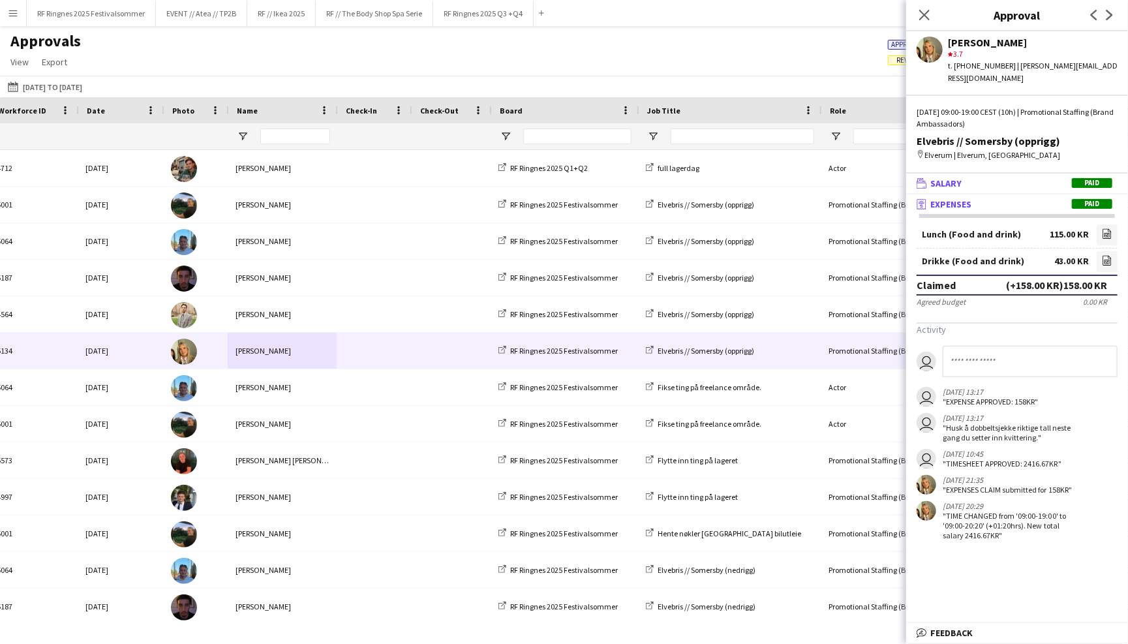
click at [984, 177] on mat-panel-title "wallet Salary Paid" at bounding box center [1014, 183] width 217 height 12
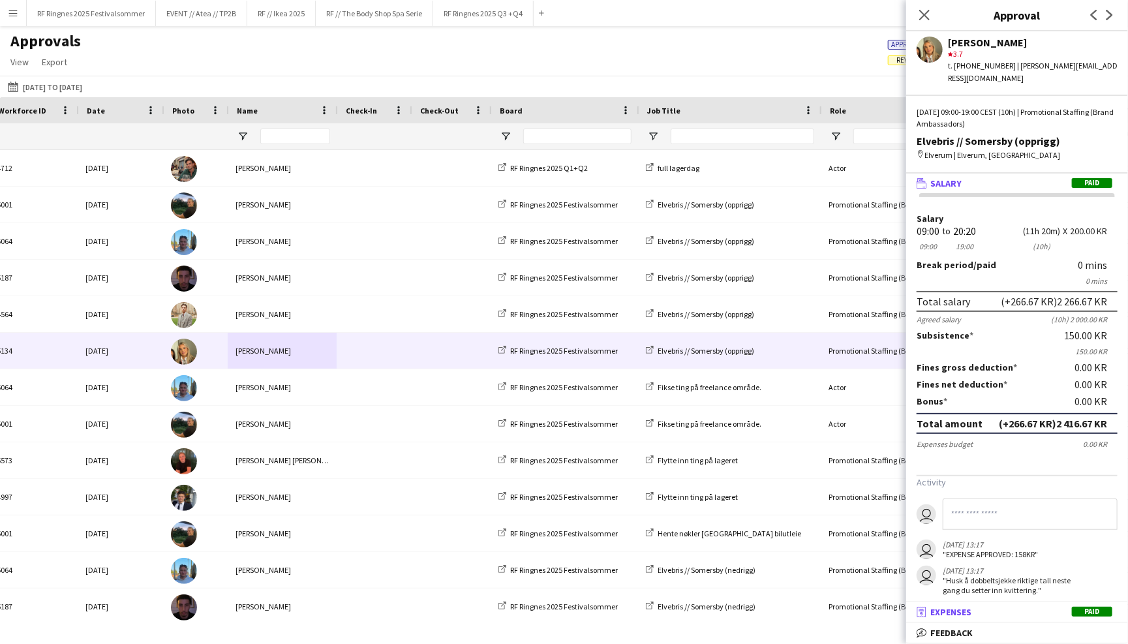
click at [937, 610] on span "Expenses" at bounding box center [950, 612] width 41 height 12
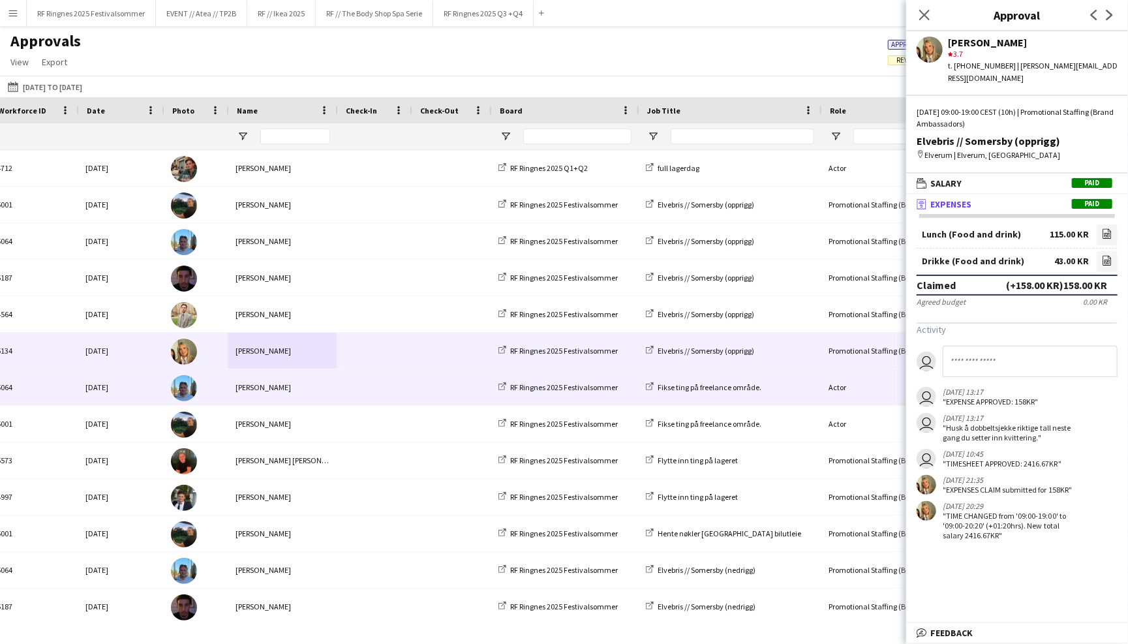
click at [360, 391] on span at bounding box center [373, 387] width 59 height 36
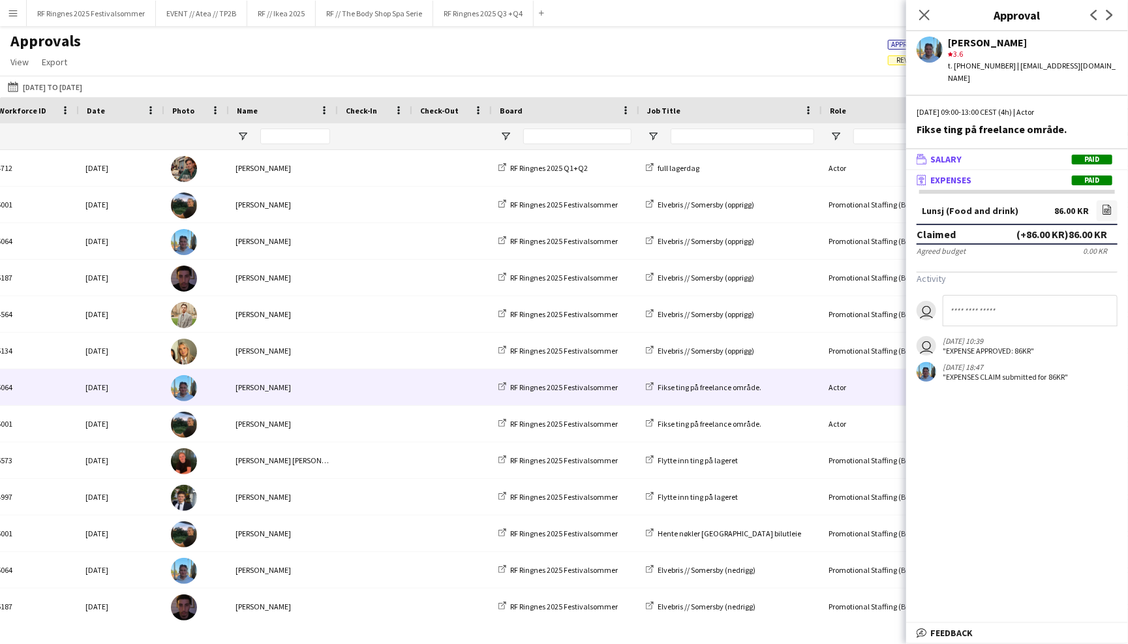
click at [1010, 153] on mat-expansion-panel-header "wallet Salary Paid" at bounding box center [1017, 159] width 222 height 20
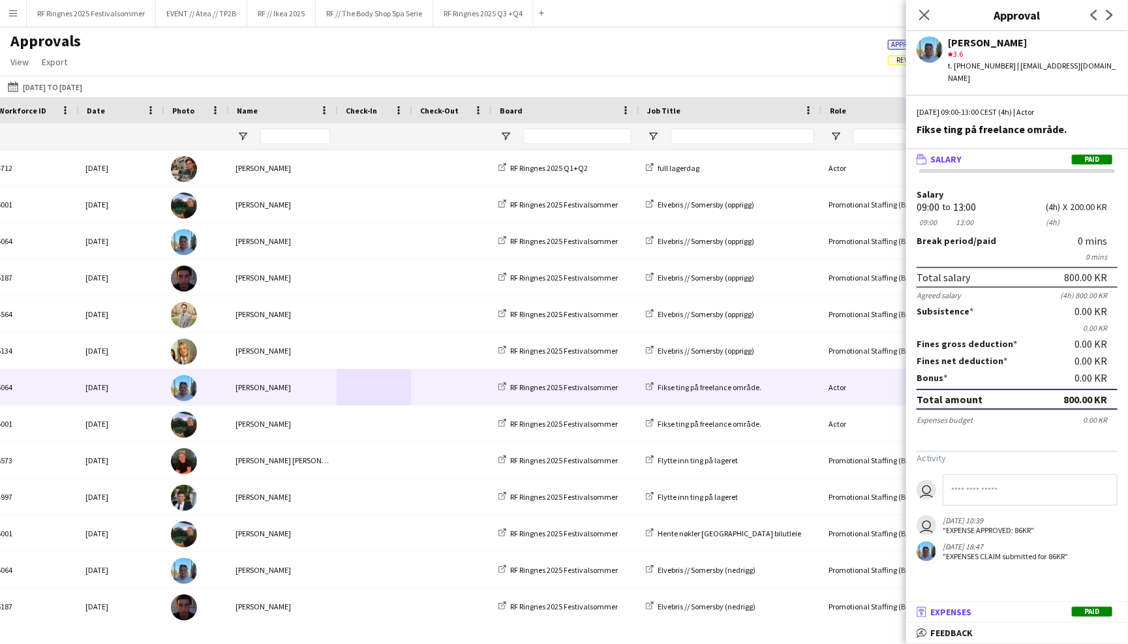
click at [1032, 612] on mat-panel-title "receipt Expenses Paid" at bounding box center [1014, 612] width 217 height 12
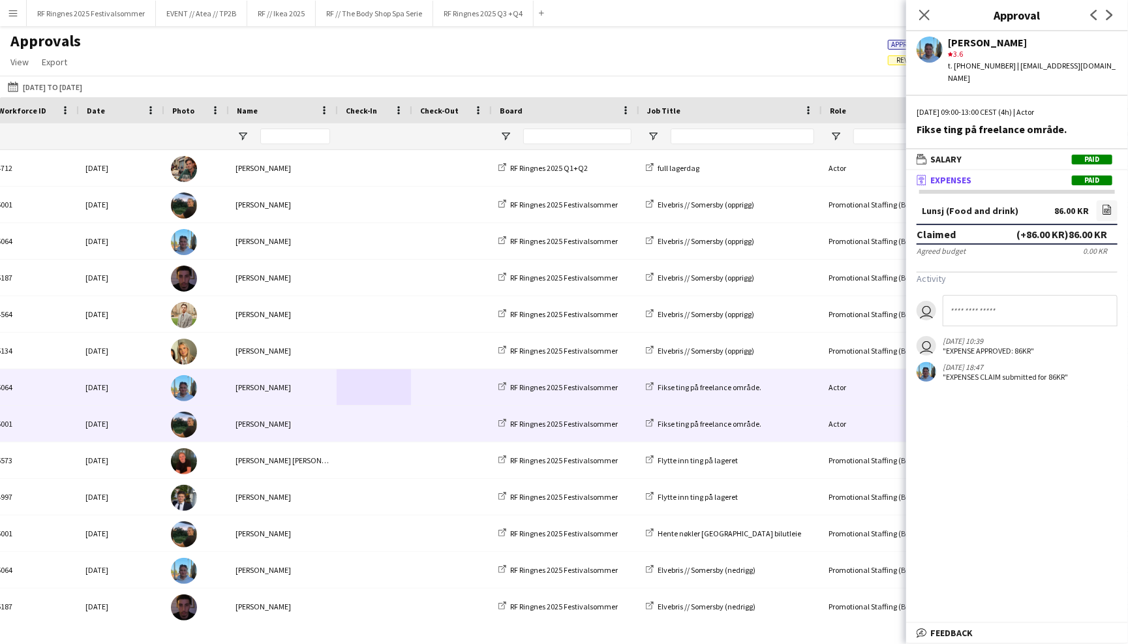
click at [363, 424] on span at bounding box center [373, 424] width 59 height 36
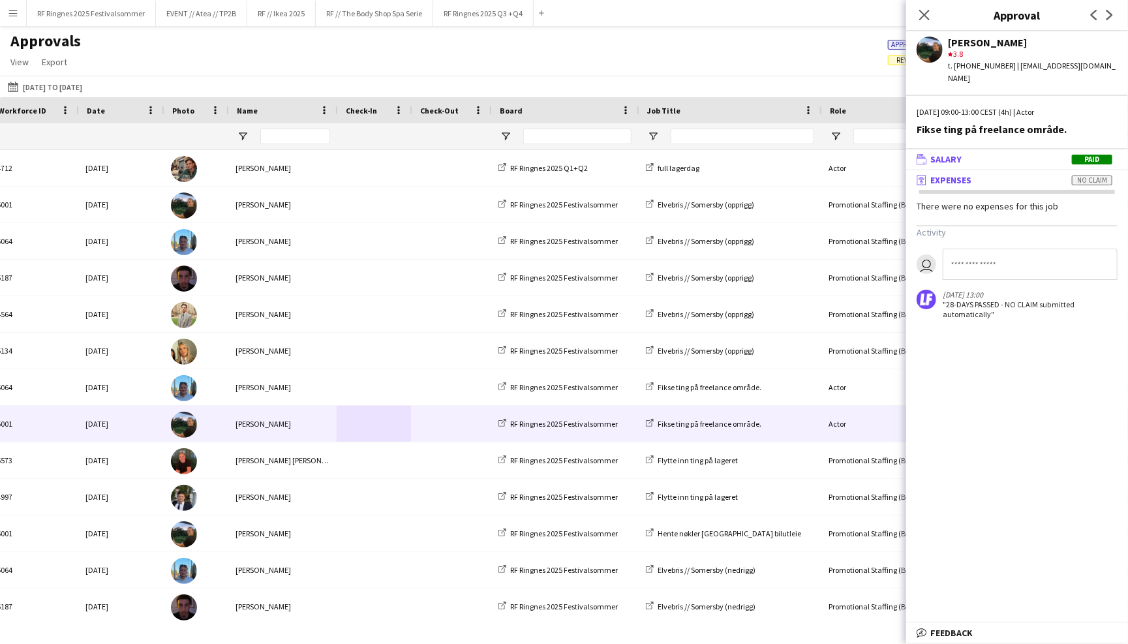
click at [962, 153] on mat-panel-title "wallet Salary Paid" at bounding box center [1014, 159] width 217 height 12
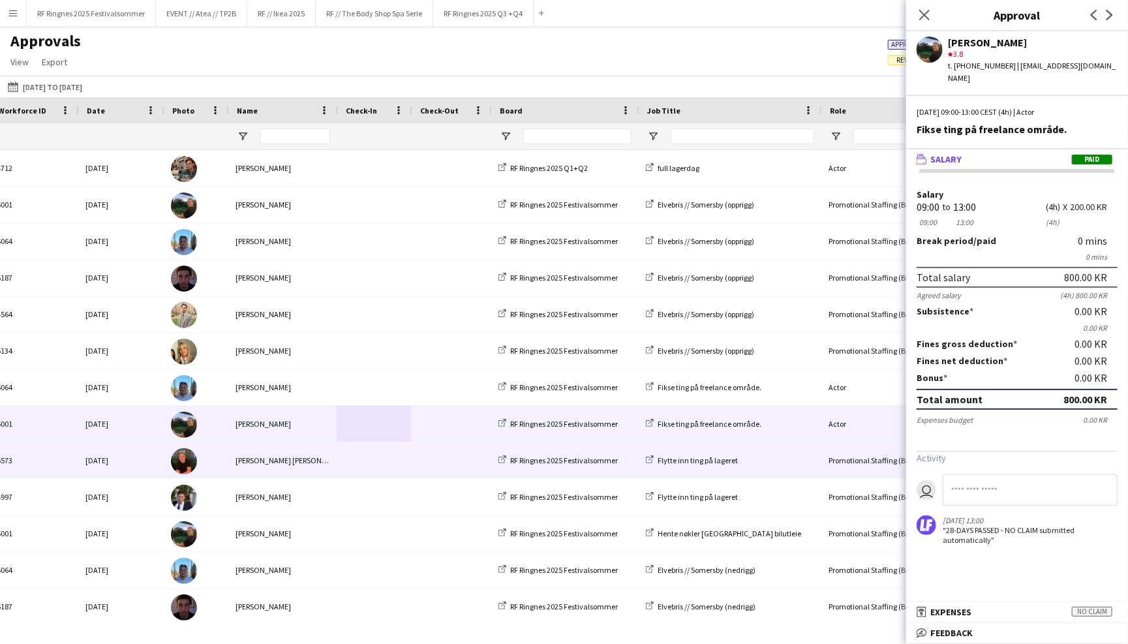
click at [363, 466] on span at bounding box center [373, 460] width 59 height 36
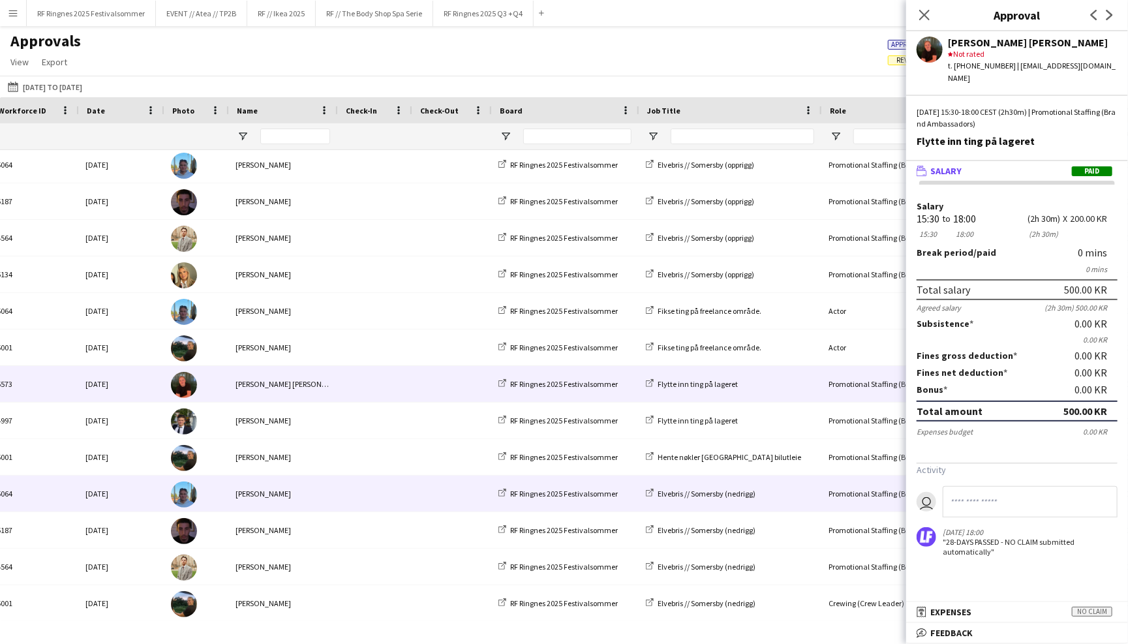
scroll to position [0, 0]
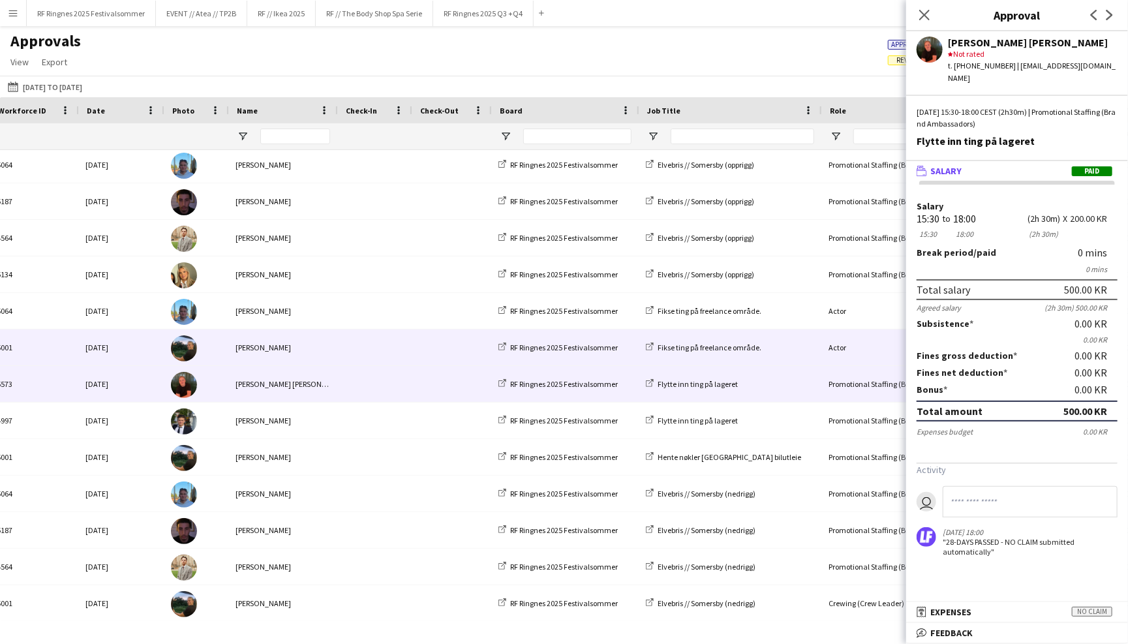
click at [384, 353] on span at bounding box center [373, 347] width 59 height 36
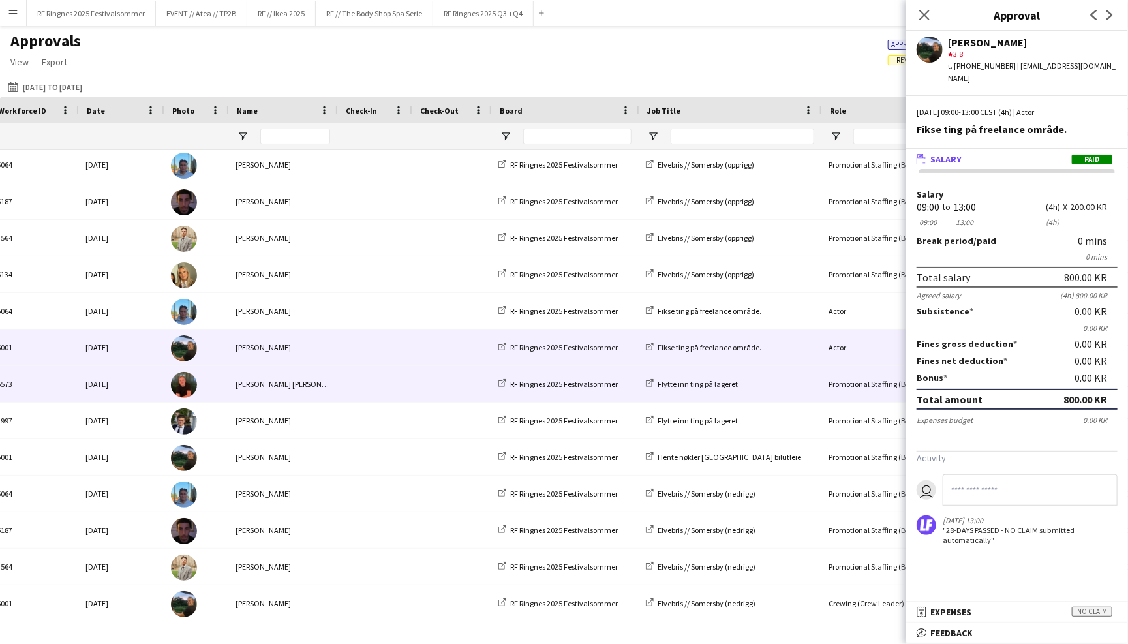
click at [381, 372] on span at bounding box center [373, 384] width 59 height 36
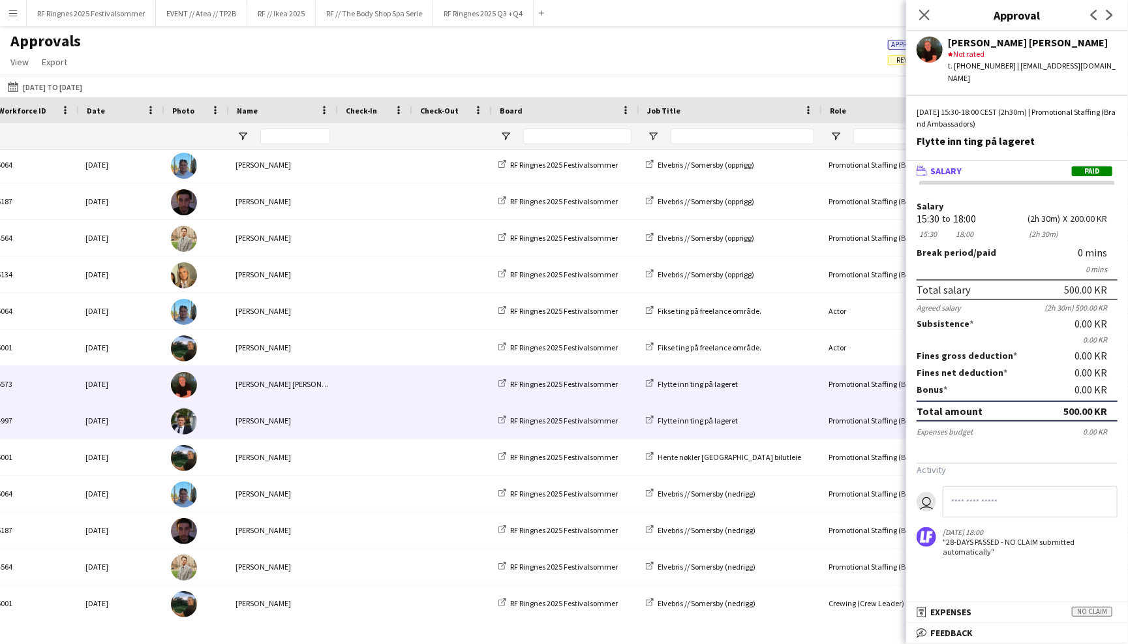
click at [350, 408] on span at bounding box center [373, 420] width 59 height 36
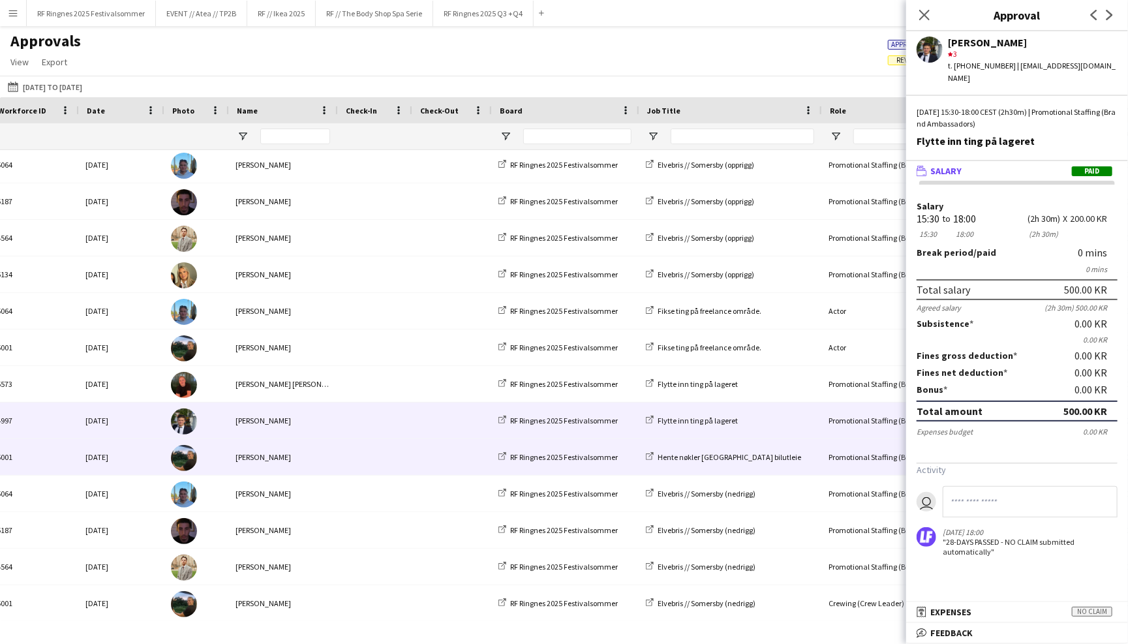
click at [348, 445] on span at bounding box center [373, 457] width 59 height 36
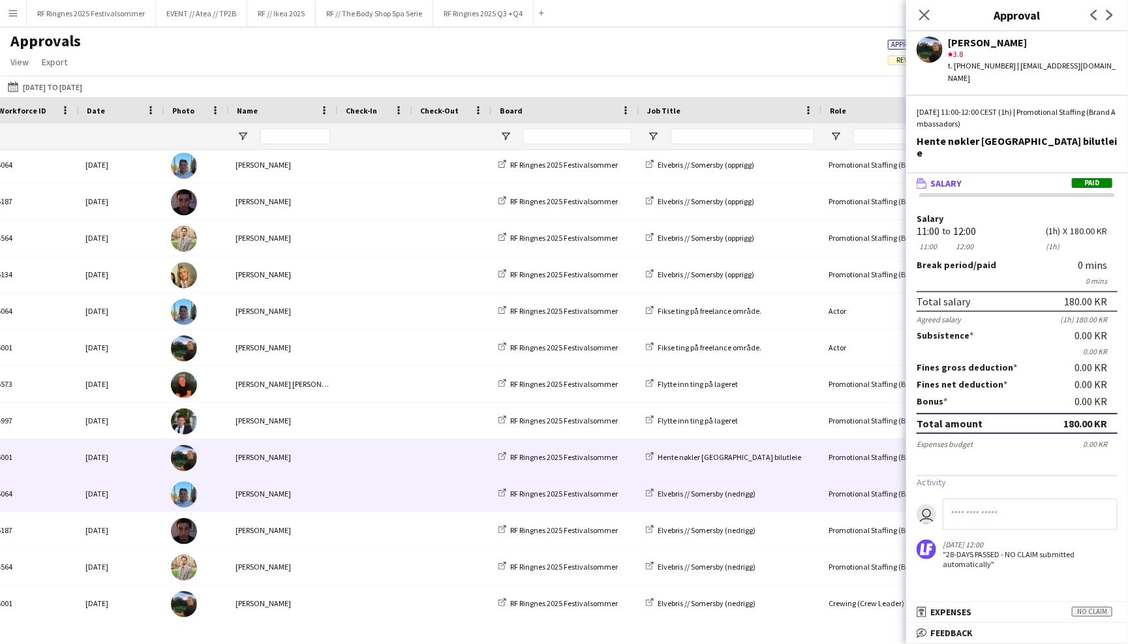
click at [392, 494] on span at bounding box center [373, 493] width 59 height 36
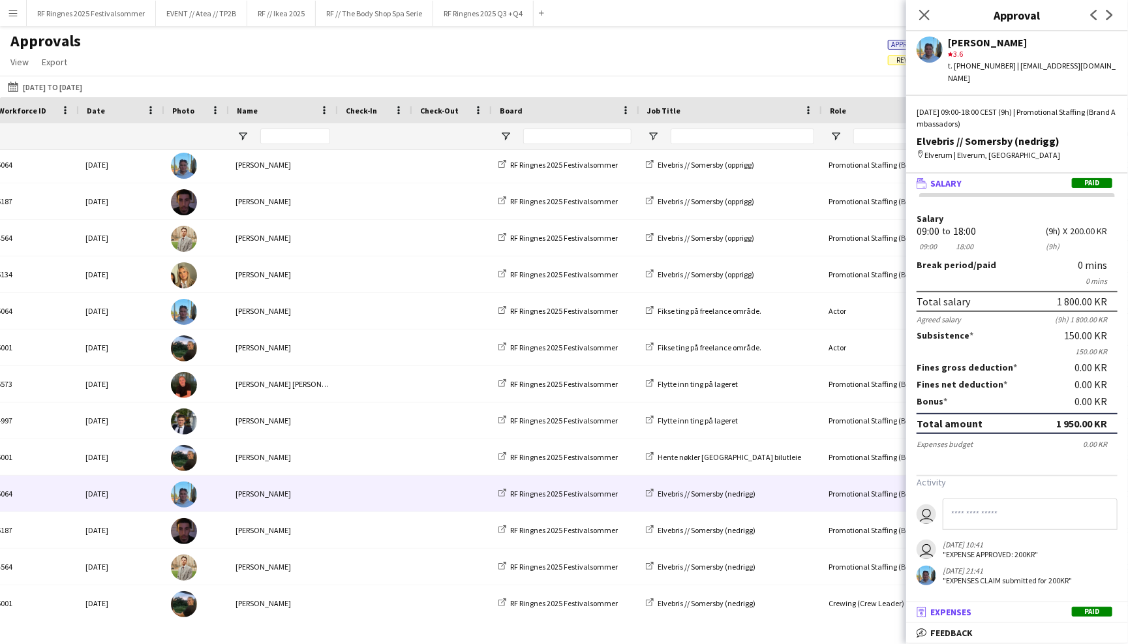
click at [946, 608] on span "Expenses" at bounding box center [950, 612] width 41 height 12
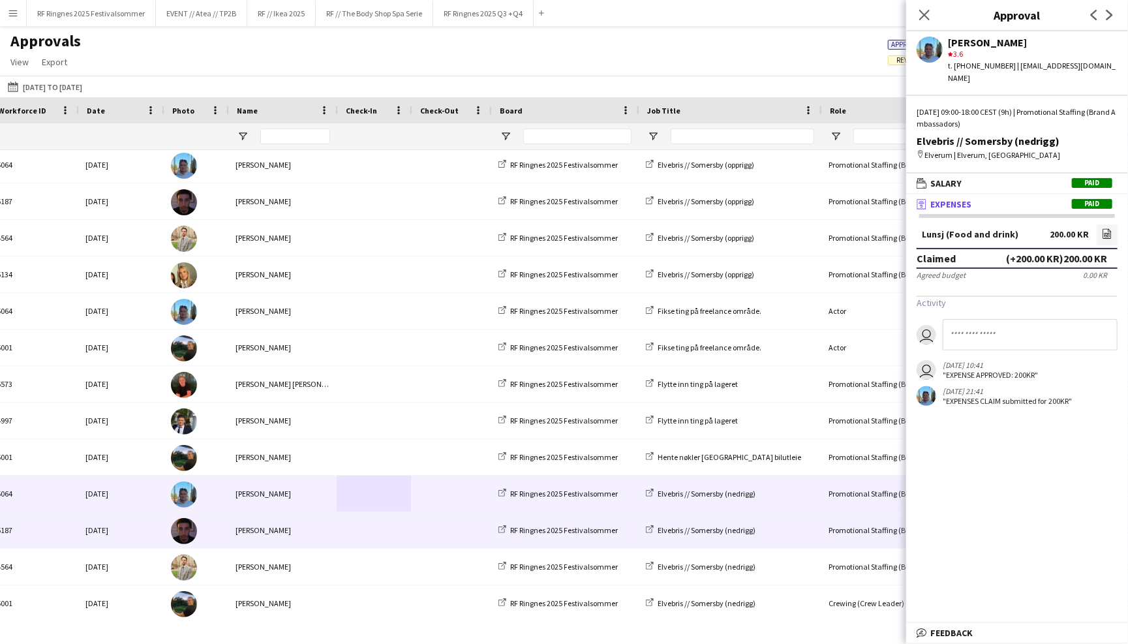
click at [390, 535] on span at bounding box center [373, 530] width 59 height 36
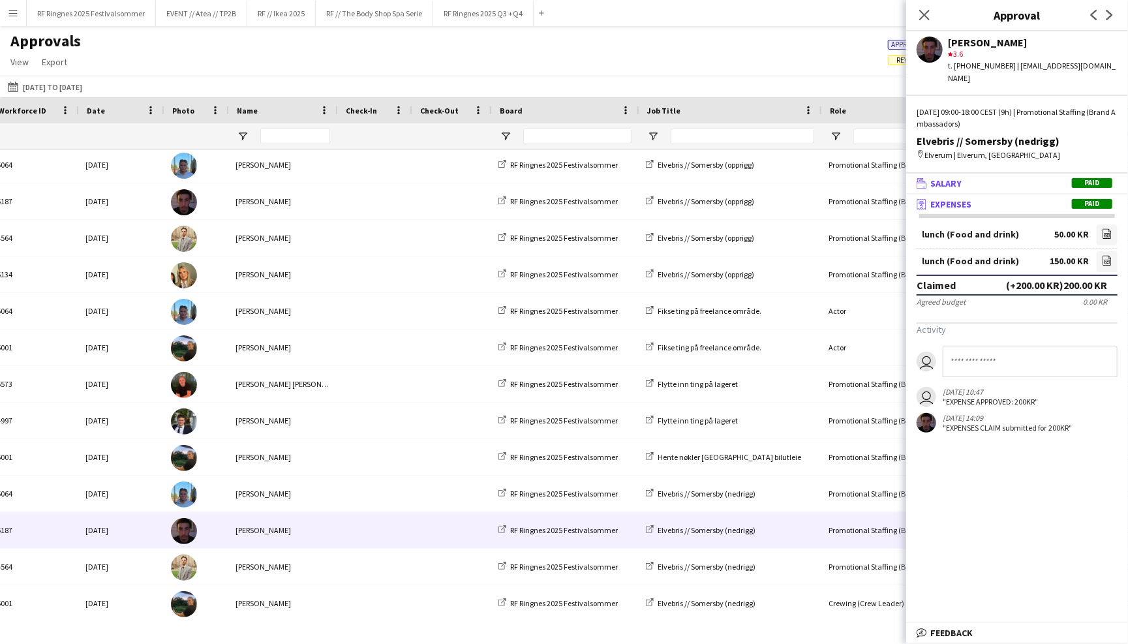
click at [1041, 177] on mat-panel-title "wallet Salary Paid" at bounding box center [1014, 183] width 217 height 12
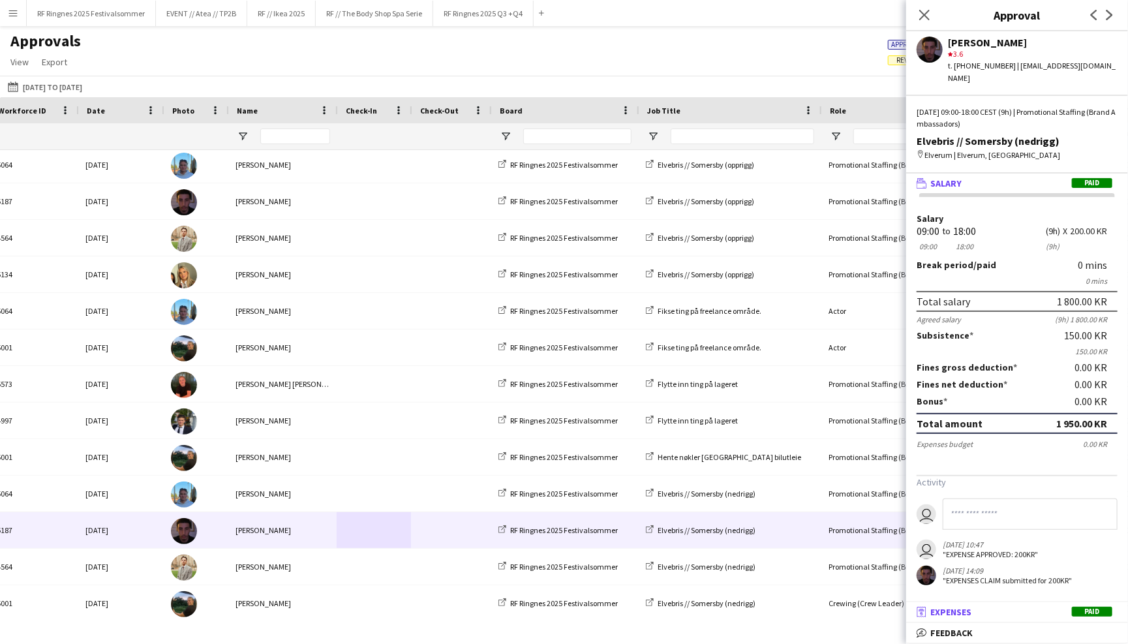
click at [993, 612] on mat-panel-title "receipt Expenses Paid" at bounding box center [1014, 612] width 217 height 12
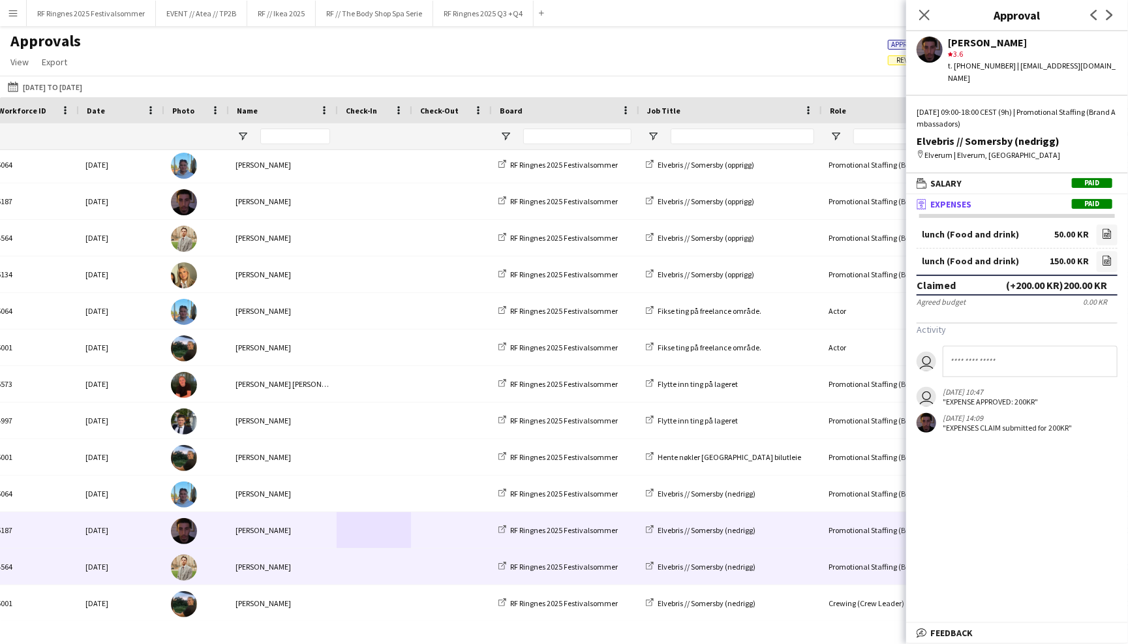
click at [301, 560] on div "Alex Øyen" at bounding box center [282, 567] width 109 height 36
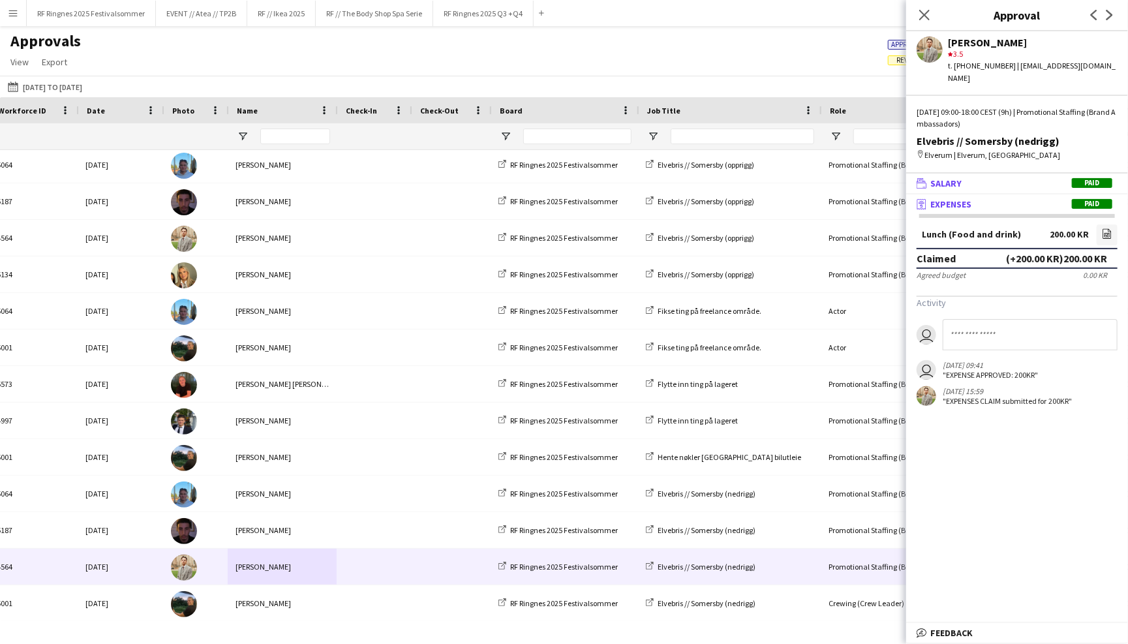
click at [1022, 177] on mat-panel-title "wallet Salary Paid" at bounding box center [1014, 183] width 217 height 12
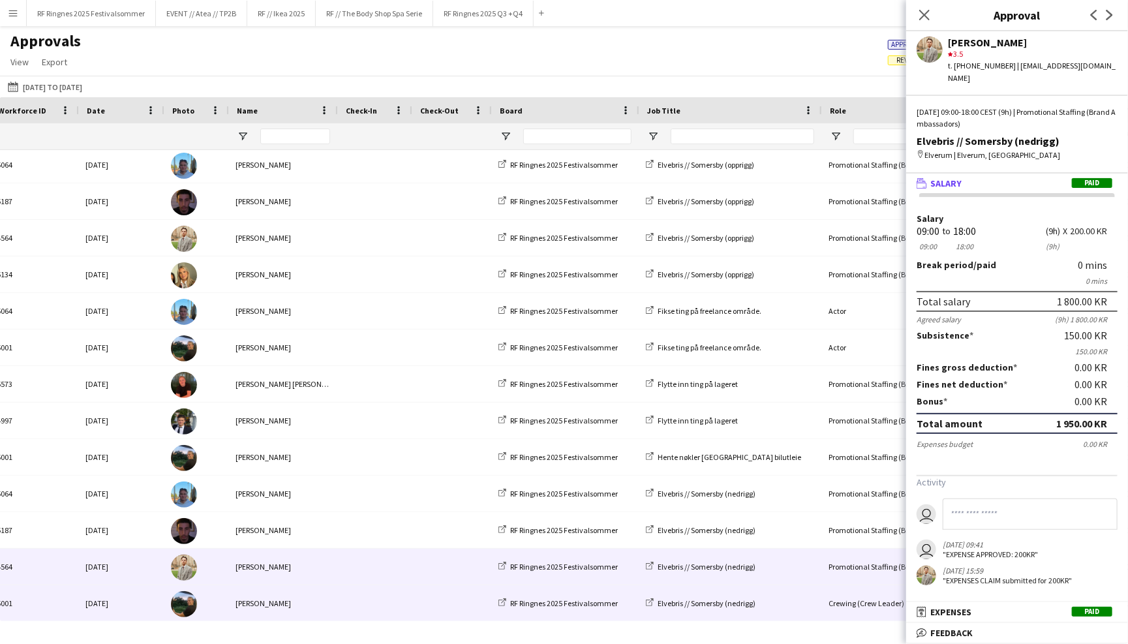
click at [312, 603] on div "Christian Smelhus" at bounding box center [282, 603] width 109 height 36
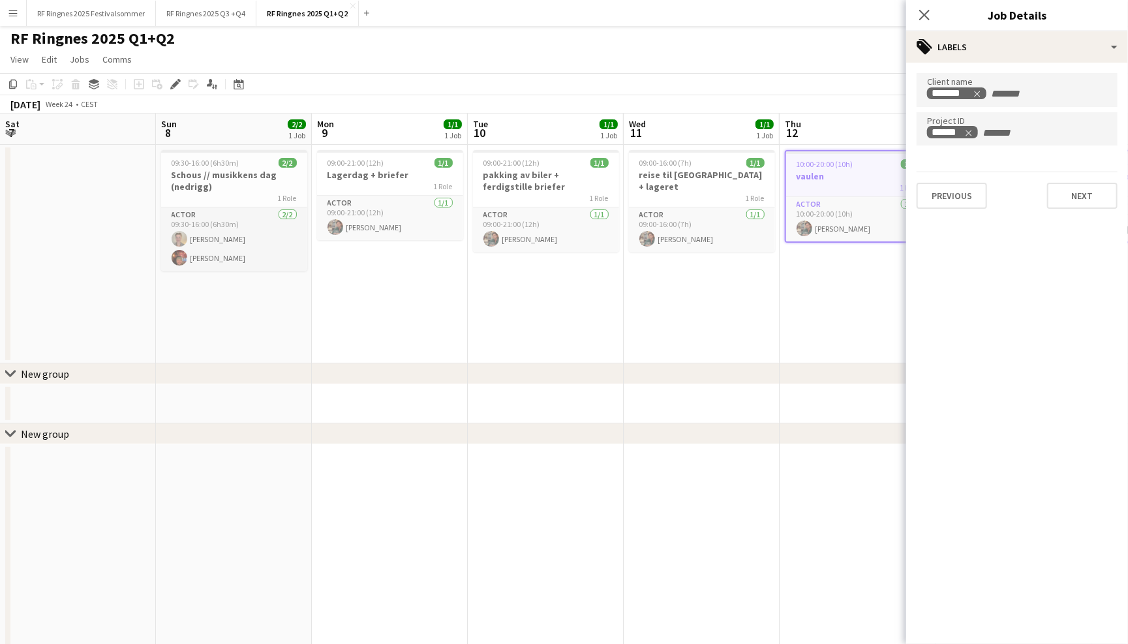
scroll to position [0, 432]
